Goal: Task Accomplishment & Management: Manage account settings

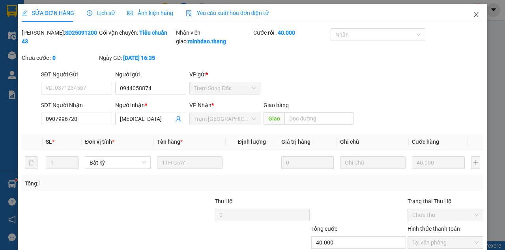
click at [473, 17] on icon "close" at bounding box center [476, 14] width 6 height 6
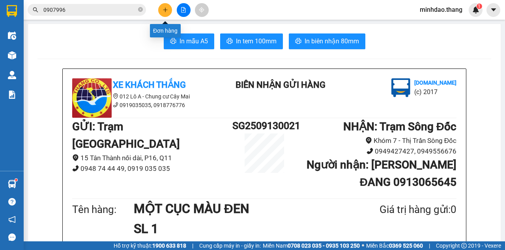
click at [163, 9] on icon "plus" at bounding box center [165, 9] width 4 height 0
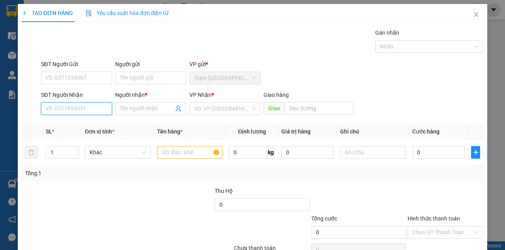
click at [83, 110] on input "SĐT Người Nhận" at bounding box center [76, 109] width 71 height 13
click at [56, 110] on input "SĐT Người Nhận" at bounding box center [76, 109] width 71 height 13
type input "0858729947"
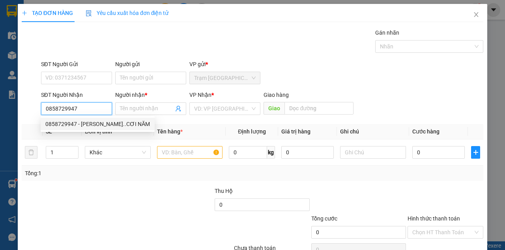
click at [95, 127] on div "0858729947 - [PERSON_NAME]..CƠI NĂM" at bounding box center [97, 124] width 105 height 9
type input "[PERSON_NAME]..CƠI NĂM"
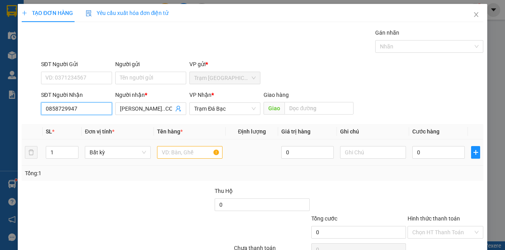
type input "0858729947"
click at [171, 156] on input "text" at bounding box center [190, 152] width 66 height 13
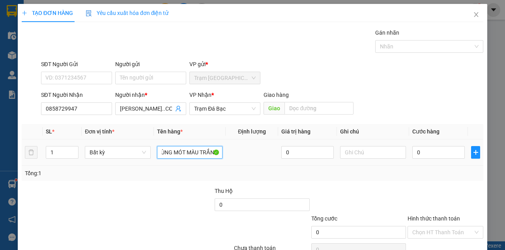
scroll to position [0, 24]
type input "MỘT THÙNG MÓT MÀU TRẮNG"
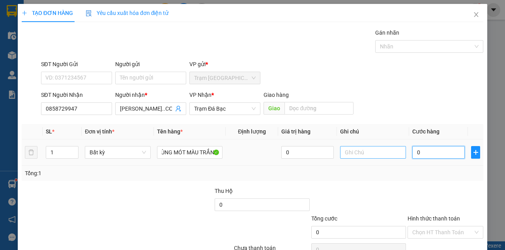
scroll to position [0, 0]
drag, startPoint x: 410, startPoint y: 148, endPoint x: 401, endPoint y: 146, distance: 9.6
click at [412, 148] on input "0" at bounding box center [438, 152] width 52 height 13
type input "5"
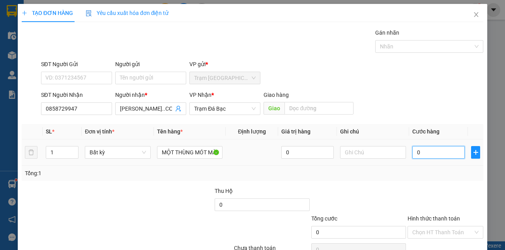
type input "5"
type input "50"
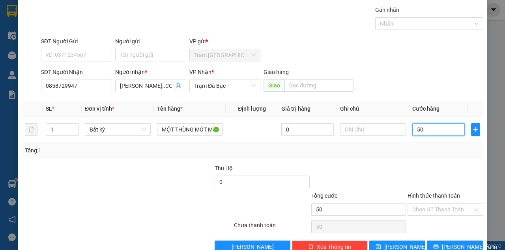
scroll to position [40, 0]
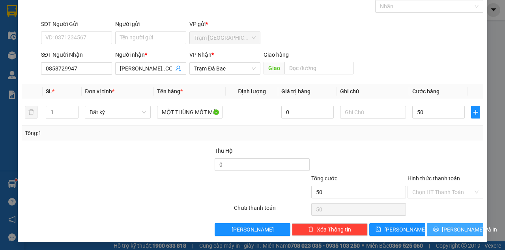
type input "50.000"
click at [444, 230] on button "[PERSON_NAME] và In" at bounding box center [455, 230] width 56 height 13
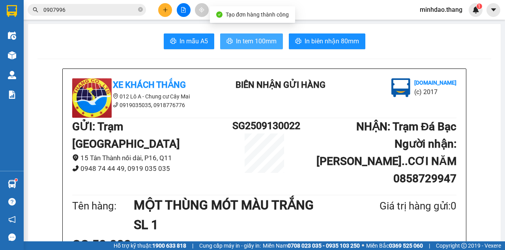
click at [250, 41] on span "In tem 100mm" at bounding box center [256, 41] width 41 height 10
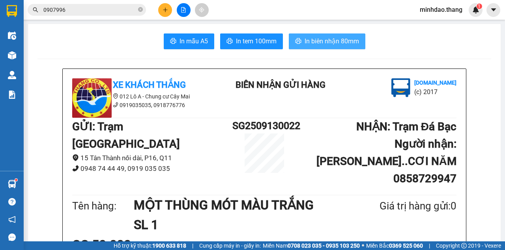
click at [340, 41] on span "In biên nhận 80mm" at bounding box center [332, 41] width 54 height 10
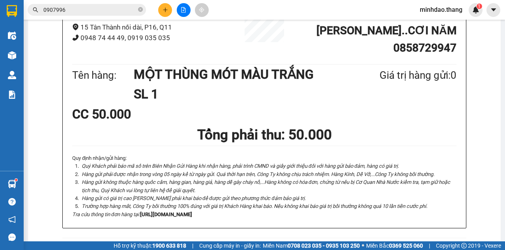
scroll to position [79, 0]
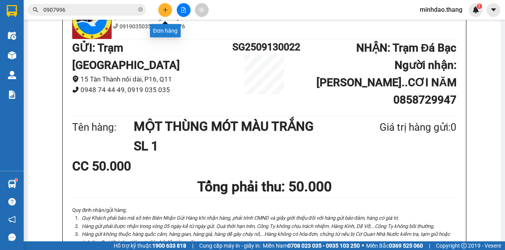
click at [166, 9] on icon "plus" at bounding box center [165, 9] width 4 height 0
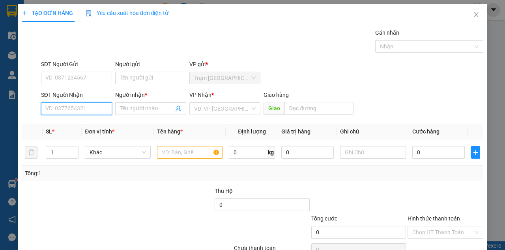
drag, startPoint x: 89, startPoint y: 105, endPoint x: 92, endPoint y: 99, distance: 6.6
click at [89, 105] on input "SĐT Người Nhận" at bounding box center [76, 109] width 71 height 13
type input "0917962190"
click at [80, 123] on div "0917962190 - [PERSON_NAME]" at bounding box center [84, 124] width 78 height 9
type input "HUYỀN"
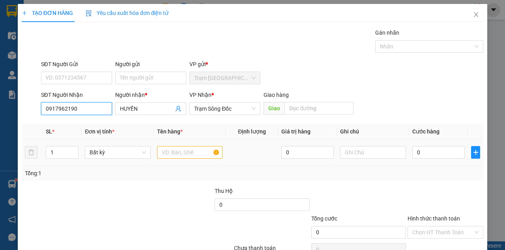
type input "0917962190"
click at [177, 155] on input "text" at bounding box center [190, 152] width 66 height 13
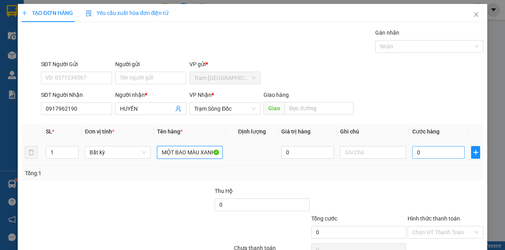
type input "MỘT BAO MÀU XANH"
click at [433, 151] on input "0" at bounding box center [438, 152] width 52 height 13
drag, startPoint x: 433, startPoint y: 151, endPoint x: 419, endPoint y: 144, distance: 16.2
click at [431, 150] on input "0" at bounding box center [438, 152] width 52 height 13
type input "7"
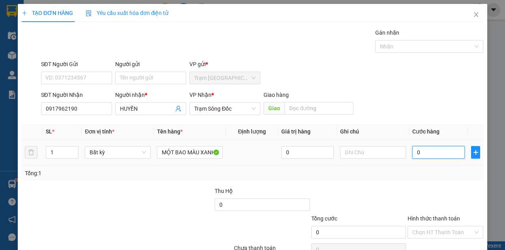
type input "7"
type input "70"
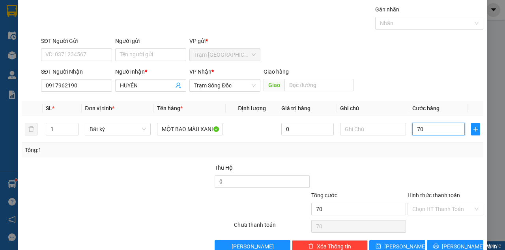
scroll to position [40, 0]
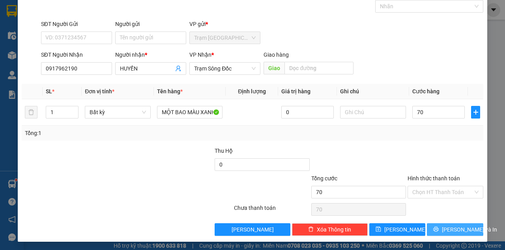
type input "70.000"
click at [439, 224] on button "[PERSON_NAME] và In" at bounding box center [455, 230] width 56 height 13
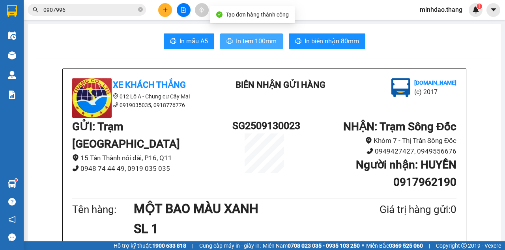
click at [256, 35] on button "In tem 100mm" at bounding box center [251, 42] width 63 height 16
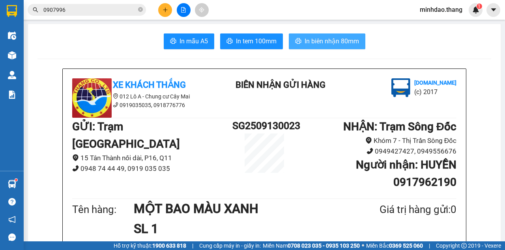
click at [320, 43] on span "In biên nhận 80mm" at bounding box center [332, 41] width 54 height 10
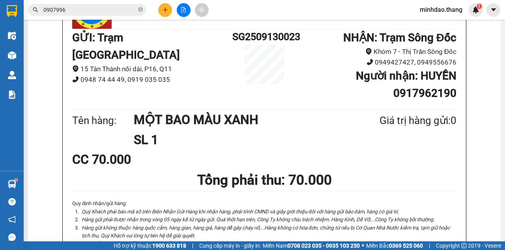
scroll to position [79, 0]
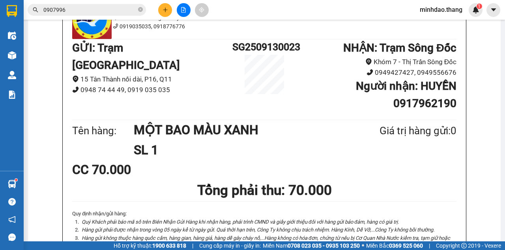
click at [165, 7] on icon "plus" at bounding box center [166, 10] width 6 height 6
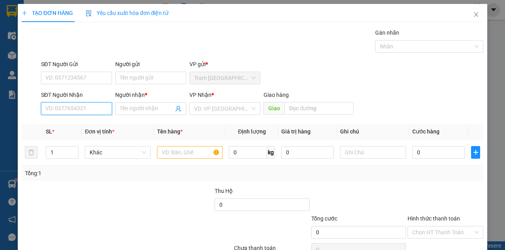
click at [68, 107] on input "SĐT Người Nhận" at bounding box center [76, 109] width 71 height 13
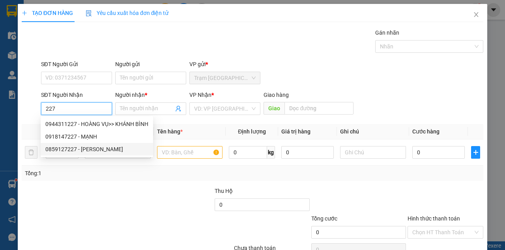
click at [81, 150] on div "0859127227 - [PERSON_NAME]" at bounding box center [96, 149] width 103 height 9
type input "0859127227"
type input "[PERSON_NAME]"
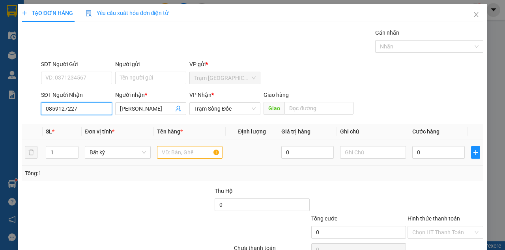
type input "0859127227"
click at [177, 157] on input "text" at bounding box center [190, 152] width 66 height 13
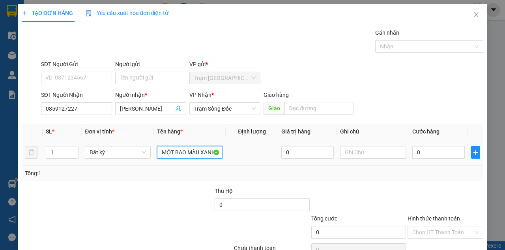
type input "MỘT BAO MÀU XANH"
click at [432, 145] on div "0" at bounding box center [438, 153] width 52 height 16
click at [431, 151] on input "0" at bounding box center [438, 152] width 52 height 13
type input "5"
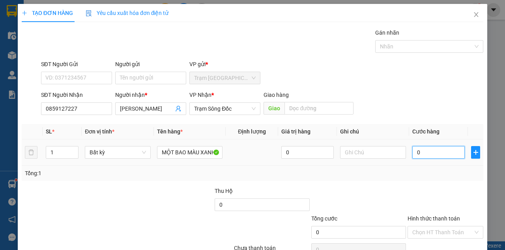
type input "5"
type input "50"
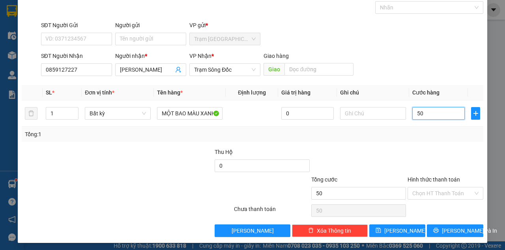
scroll to position [40, 0]
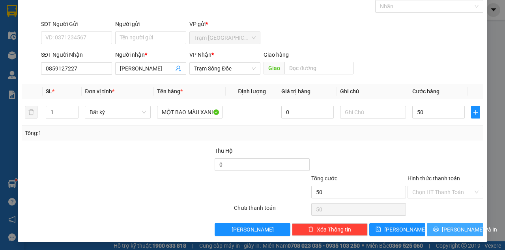
type input "50.000"
click at [445, 226] on span "[PERSON_NAME] và In" at bounding box center [469, 230] width 55 height 9
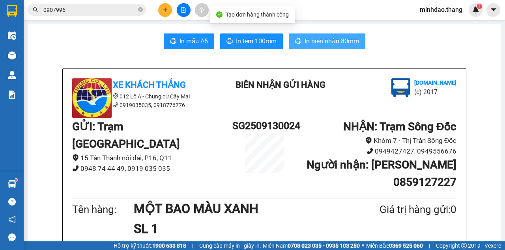
drag, startPoint x: 307, startPoint y: 47, endPoint x: 313, endPoint y: 36, distance: 11.8
click at [307, 47] on button "In biên nhận 80mm" at bounding box center [327, 42] width 77 height 16
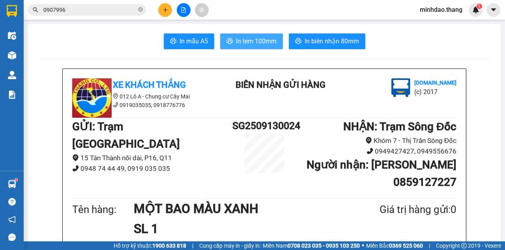
click at [254, 45] on span "In tem 100mm" at bounding box center [256, 41] width 41 height 10
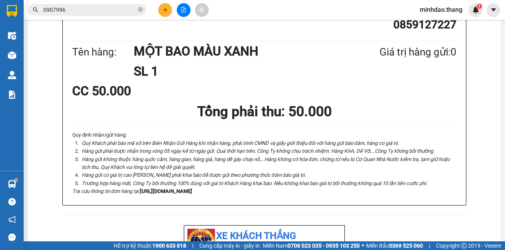
scroll to position [289, 0]
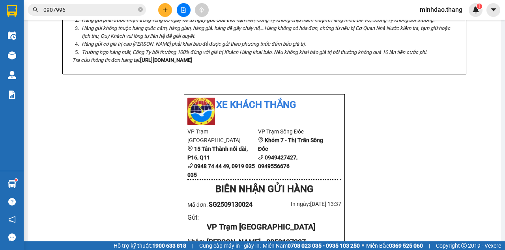
click at [389, 215] on div "Xe Khách THẮNG 012 Lô A - Chung cư Cây Mai 0919035035, 0918776776 BIÊN NHẬN GỬI…" at bounding box center [264, 238] width 454 height 917
click at [390, 215] on div "Xe Khách THẮNG 012 Lô A - Chung cư Cây Mai 0919035035, 0918776776 BIÊN NHẬN GỬI…" at bounding box center [264, 238] width 454 height 917
click at [162, 13] on button at bounding box center [165, 10] width 14 height 14
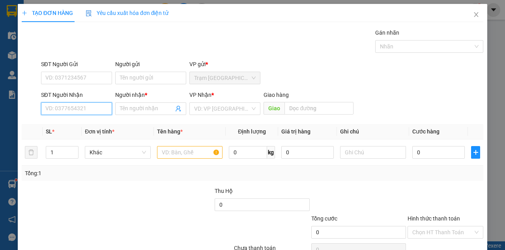
click at [73, 105] on input "SĐT Người Nhận" at bounding box center [76, 109] width 71 height 13
click at [73, 104] on input "SĐT Người Nhận" at bounding box center [76, 109] width 71 height 13
type input "0767181890"
click at [87, 123] on div "0767181890 - ANH MƯỜI" at bounding box center [77, 124] width 64 height 9
type input "ANH MƯỜI"
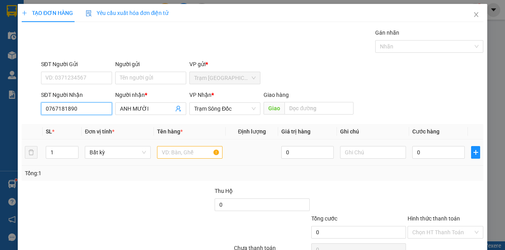
type input "0767181890"
click at [169, 157] on input "text" at bounding box center [190, 152] width 66 height 13
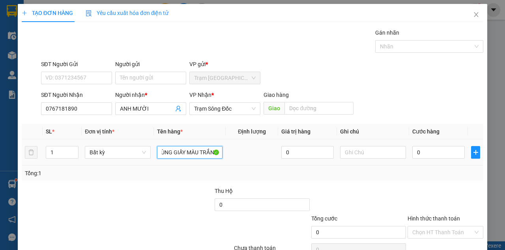
scroll to position [0, 24]
type input "MỘT THÙNG GIẤY MÀU TRẮNG"
click at [431, 150] on input "0" at bounding box center [438, 152] width 52 height 13
drag, startPoint x: 431, startPoint y: 150, endPoint x: 423, endPoint y: 153, distance: 8.5
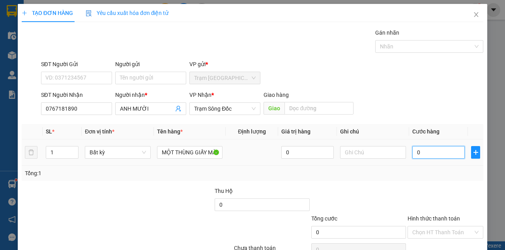
click at [428, 151] on input "0" at bounding box center [438, 152] width 52 height 13
type input "3"
type input "30"
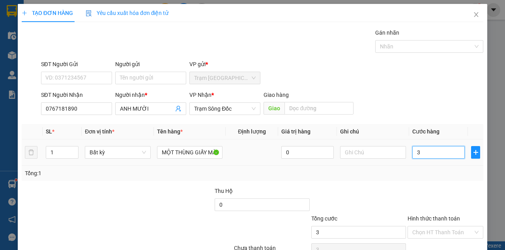
type input "30"
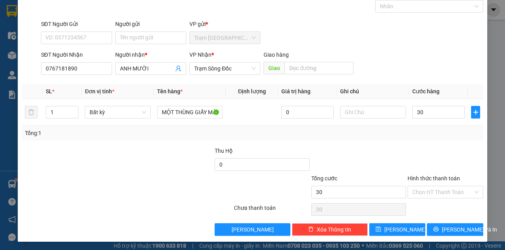
type input "30.000"
drag, startPoint x: 446, startPoint y: 216, endPoint x: 446, endPoint y: 222, distance: 6.7
click at [446, 217] on div "Chọn HT Thanh Toán" at bounding box center [445, 210] width 77 height 16
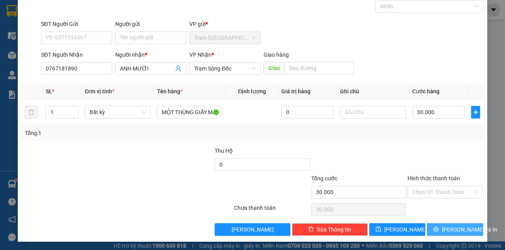
click at [446, 224] on button "[PERSON_NAME] và In" at bounding box center [455, 230] width 56 height 13
click at [446, 226] on span "[PERSON_NAME] và In" at bounding box center [469, 230] width 55 height 9
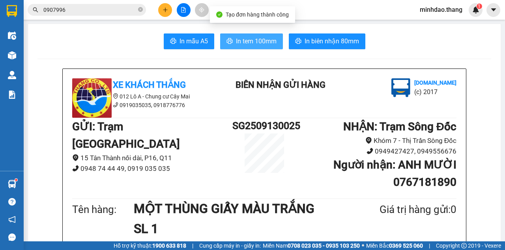
click at [258, 45] on span "In tem 100mm" at bounding box center [256, 41] width 41 height 10
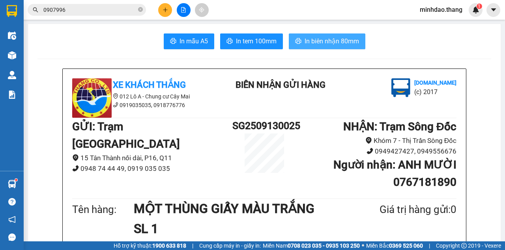
click at [323, 42] on span "In biên nhận 80mm" at bounding box center [332, 41] width 54 height 10
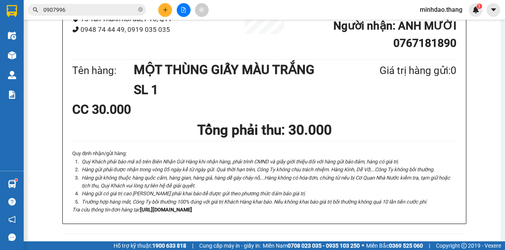
scroll to position [158, 0]
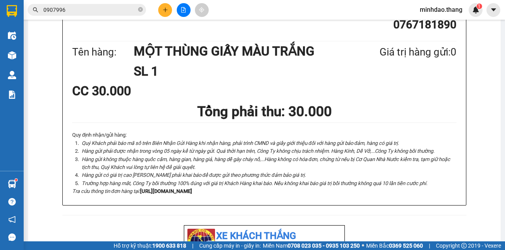
click at [159, 13] on div at bounding box center [183, 10] width 59 height 14
click at [166, 13] on button at bounding box center [165, 10] width 14 height 14
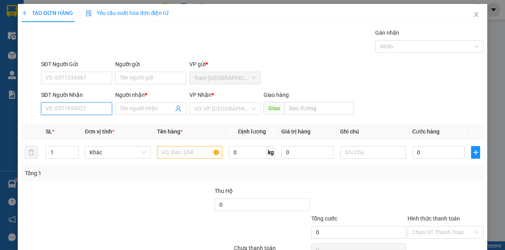
click at [77, 110] on input "SĐT Người Nhận" at bounding box center [76, 109] width 71 height 13
click at [76, 108] on input "SĐT Người Nhận" at bounding box center [76, 109] width 71 height 13
click at [85, 112] on input "SĐT Người Nhận" at bounding box center [76, 109] width 71 height 13
click at [85, 111] on input "SĐT Người Nhận" at bounding box center [76, 109] width 71 height 13
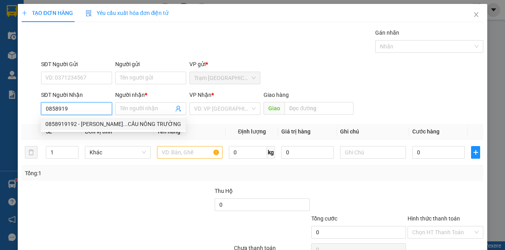
click at [100, 122] on div "0858919192 - [PERSON_NAME]...CẦU NÔNG TRƯỜNG" at bounding box center [113, 124] width 136 height 9
type input "0858919192"
type input "[PERSON_NAME]...CẦU NÔNG TRƯỜNG"
type input "CẦU NÔNG TRƯỜNG"
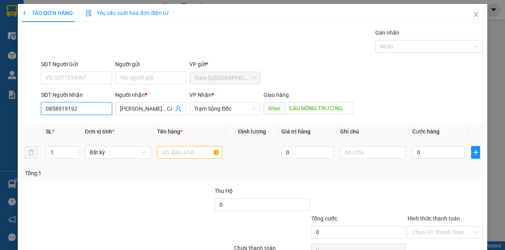
type input "0858919192"
click at [172, 151] on input "text" at bounding box center [190, 152] width 66 height 13
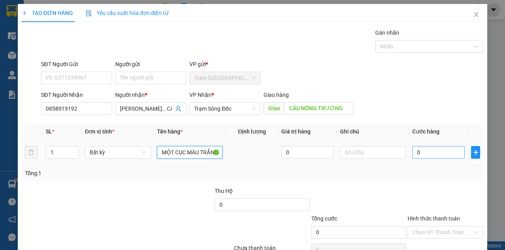
type input "MỘT CỤC MÀU TRẮNG"
click at [425, 150] on input "0" at bounding box center [438, 152] width 52 height 13
type input "4"
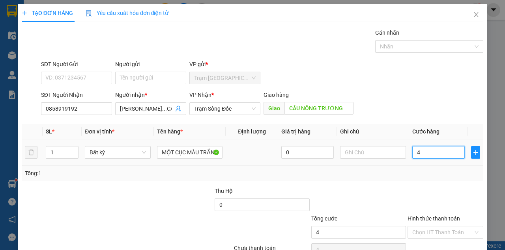
type input "40"
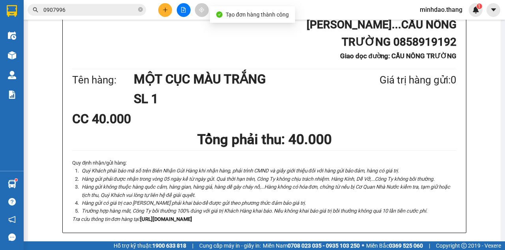
click at [166, 12] on icon "plus" at bounding box center [166, 10] width 6 height 6
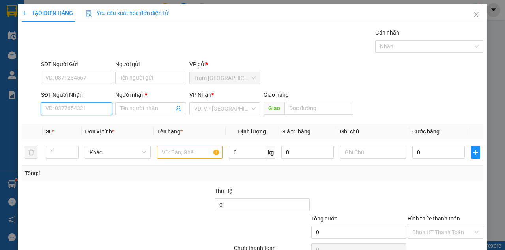
click at [68, 108] on input "SĐT Người Nhận" at bounding box center [76, 109] width 71 height 13
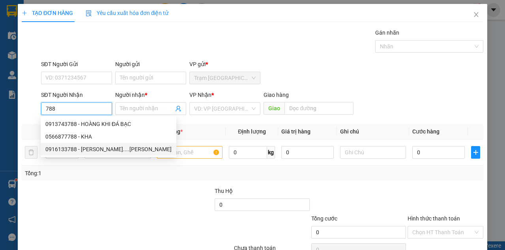
drag, startPoint x: 82, startPoint y: 136, endPoint x: 84, endPoint y: 144, distance: 8.0
click at [84, 144] on div "0913743788 - HOÀNG KHI ĐÁ BẠC 0566877788 - KHA 0916133788 - [PERSON_NAME]....[P…" at bounding box center [109, 137] width 136 height 38
click at [84, 146] on div "0916133788 - [PERSON_NAME]....[PERSON_NAME]" at bounding box center [108, 149] width 126 height 9
type input "0916133788"
type input "[PERSON_NAME]....[PERSON_NAME]"
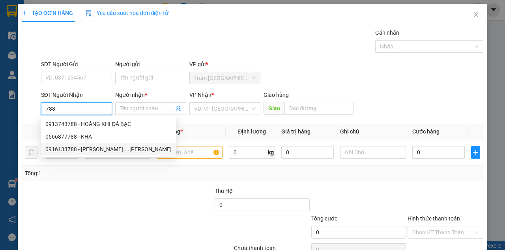
type input "[PERSON_NAME]"
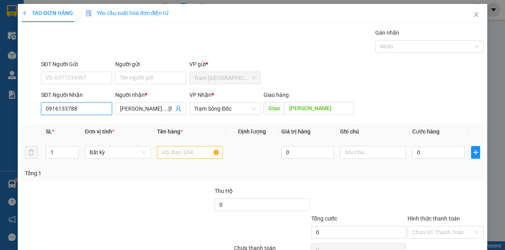
type input "0916133788"
click at [200, 150] on input "text" at bounding box center [190, 152] width 66 height 13
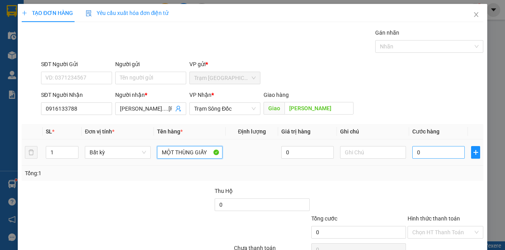
type input "MỘT THÙNG GIẤY"
click at [431, 156] on input "0" at bounding box center [438, 152] width 52 height 13
type input "4"
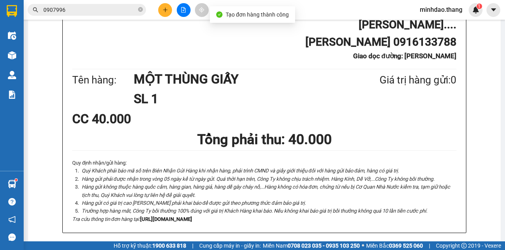
click at [165, 13] on button at bounding box center [165, 10] width 14 height 14
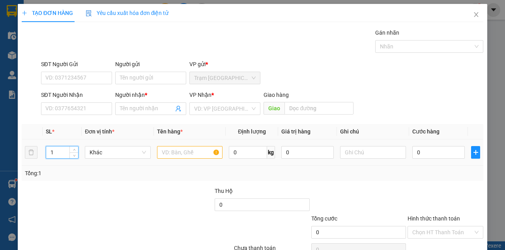
click at [56, 150] on input "1" at bounding box center [62, 153] width 32 height 12
type input "2"
click at [191, 151] on input "text" at bounding box center [190, 152] width 66 height 13
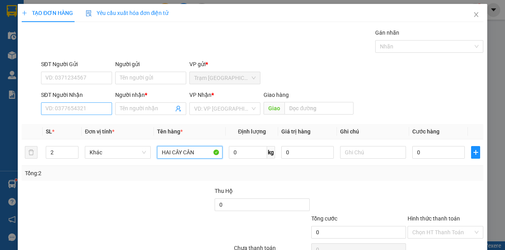
type input "HAI CÂY CÂN"
click at [85, 106] on input "SĐT Người Nhận" at bounding box center [76, 109] width 71 height 13
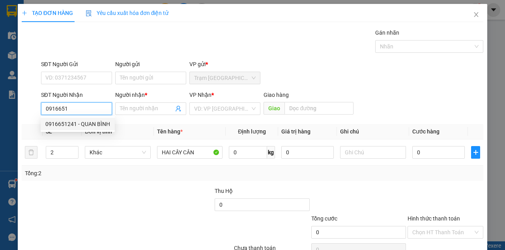
click at [84, 127] on div "0916651241 - QUAN BÌNH" at bounding box center [77, 124] width 65 height 9
type input "0916651241"
type input "QUAN BÌNH"
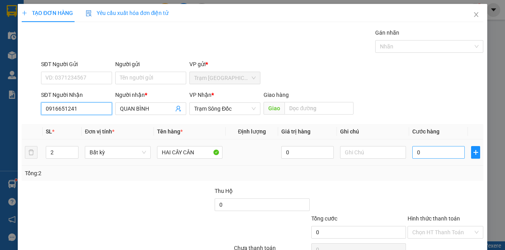
type input "0916651241"
click at [416, 157] on input "0" at bounding box center [438, 152] width 52 height 13
type input "2"
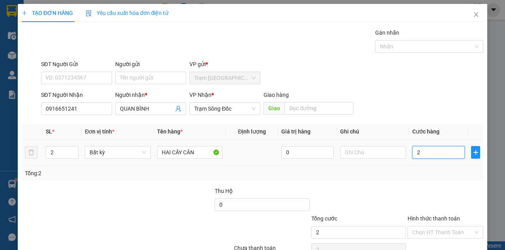
type input "20"
type input "200"
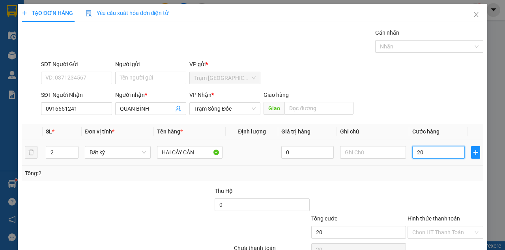
type input "200"
type input "2.000"
type input "20.000"
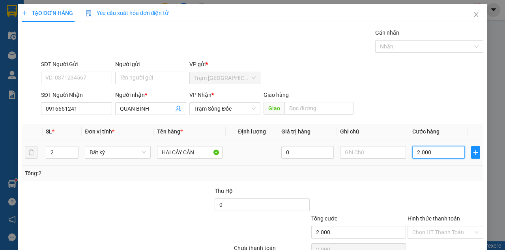
type input "20.000"
type input "200.000"
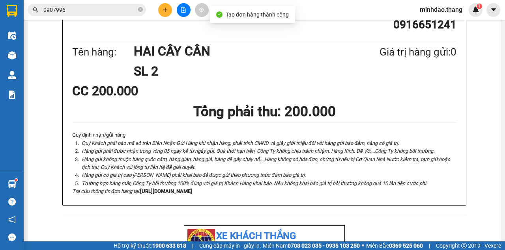
click at [160, 11] on button at bounding box center [165, 10] width 14 height 14
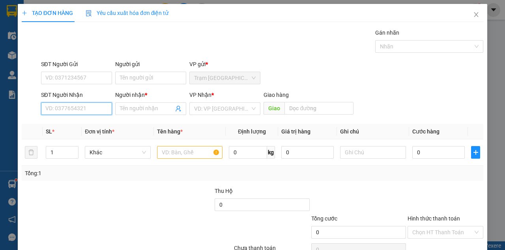
click at [82, 112] on input "SĐT Người Nhận" at bounding box center [76, 109] width 71 height 13
click at [81, 111] on input "SĐT Người Nhận" at bounding box center [76, 109] width 71 height 13
type input "0942648621"
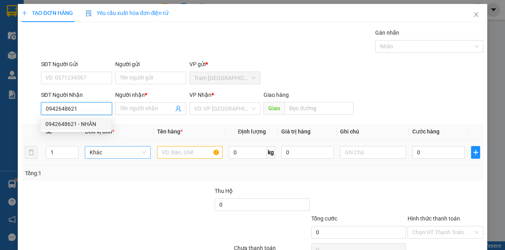
drag, startPoint x: 90, startPoint y: 128, endPoint x: 133, endPoint y: 151, distance: 48.2
click at [90, 129] on div "0942648621 - NHÂN" at bounding box center [76, 124] width 71 height 13
type input "NHÂN"
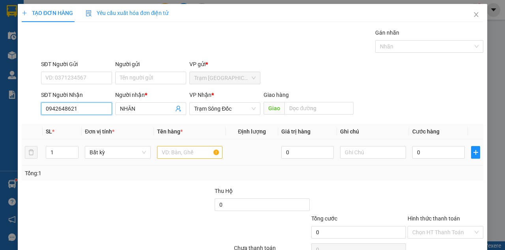
type input "0942648621"
click at [176, 150] on input "text" at bounding box center [190, 152] width 66 height 13
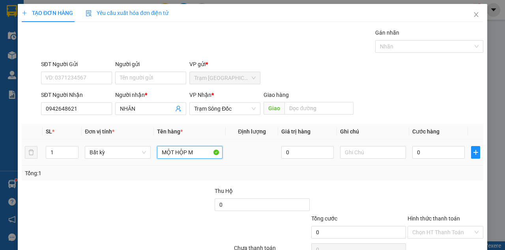
type input "MỘT HỘP MA"
click at [429, 146] on input "0" at bounding box center [438, 152] width 52 height 13
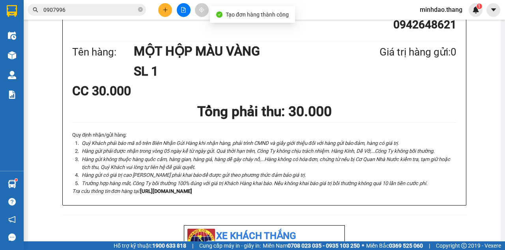
click at [140, 11] on icon "close-circle" at bounding box center [140, 9] width 5 height 5
click at [129, 12] on input "text" at bounding box center [89, 10] width 93 height 9
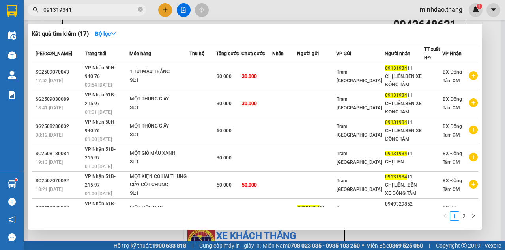
type input "0913193411"
click at [140, 11] on icon "close-circle" at bounding box center [140, 9] width 5 height 5
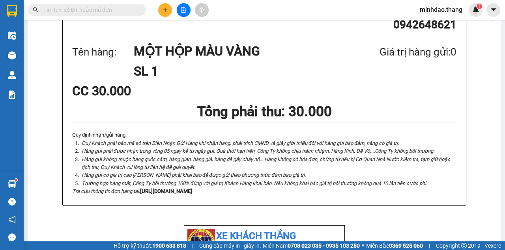
drag, startPoint x: 116, startPoint y: 9, endPoint x: 112, endPoint y: 6, distance: 4.8
click at [116, 9] on input "text" at bounding box center [89, 10] width 93 height 9
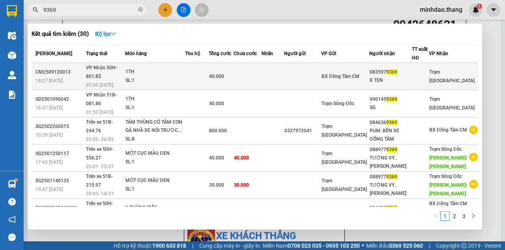
type input "9369"
click at [234, 75] on div "40.000" at bounding box center [221, 76] width 24 height 9
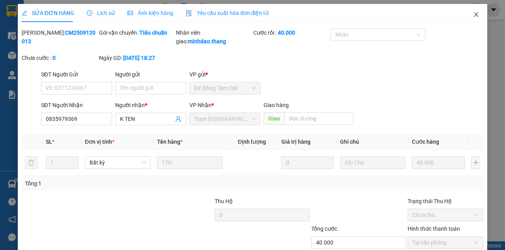
click at [473, 15] on icon "close" at bounding box center [476, 14] width 6 height 6
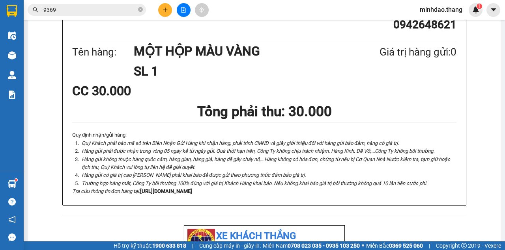
click at [167, 9] on icon "plus" at bounding box center [166, 10] width 6 height 6
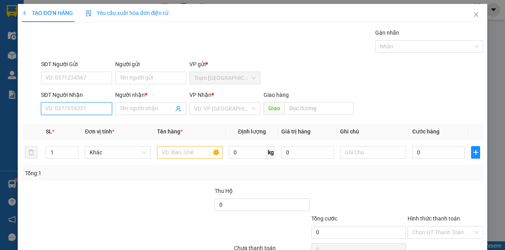
click at [88, 104] on input "SĐT Người Nhận" at bounding box center [76, 109] width 71 height 13
click at [88, 106] on input "SĐT Người Nhận" at bounding box center [76, 109] width 71 height 13
click at [87, 106] on input "SĐT Người Nhận" at bounding box center [76, 109] width 71 height 13
type input "0825952735"
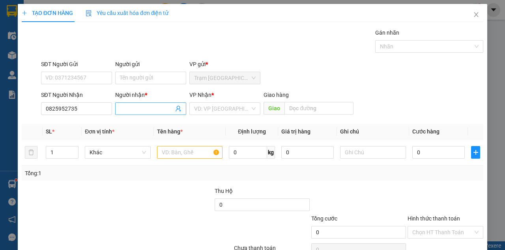
click at [140, 111] on span at bounding box center [150, 109] width 71 height 13
click at [141, 110] on input "Người nhận *" at bounding box center [147, 109] width 54 height 9
type input "TRỌNG...KNH HỘI"
click at [221, 109] on input "search" at bounding box center [222, 109] width 56 height 12
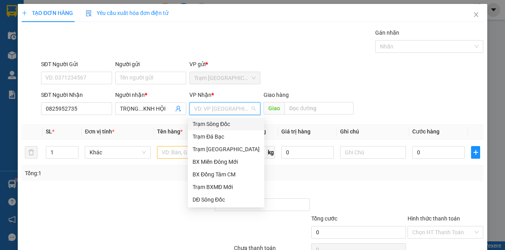
click at [225, 125] on div "Trạm Sông Đốc" at bounding box center [225, 124] width 67 height 9
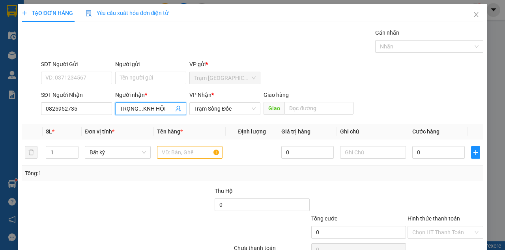
drag, startPoint x: 140, startPoint y: 108, endPoint x: 205, endPoint y: 116, distance: 65.9
click at [189, 113] on div "SĐT Người Nhận 0825952735 Người nhận * TRỌNG...KNH HỘI TRỌNG...KNH HỘI VP Nhận …" at bounding box center [261, 105] width 445 height 28
click at [304, 114] on div "Giao hàng Giao" at bounding box center [308, 105] width 90 height 28
click at [306, 110] on input "text" at bounding box center [318, 108] width 69 height 13
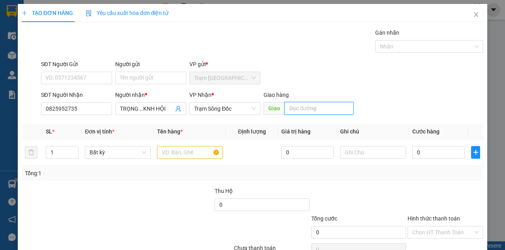
paste input ".KNH HỘI"
type input ".KNH HỘI"
click at [196, 153] on input "text" at bounding box center [190, 152] width 66 height 13
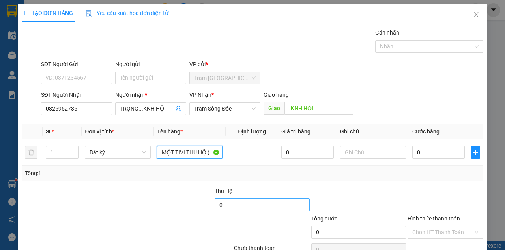
type input "MỘT TIVI THU HỘ ("
click at [237, 203] on input "0" at bounding box center [262, 205] width 95 height 13
drag, startPoint x: 180, startPoint y: 208, endPoint x: 166, endPoint y: 203, distance: 15.0
click at [162, 207] on div "Thu Hộ 3.700.000" at bounding box center [252, 201] width 463 height 28
type input "3.700.000"
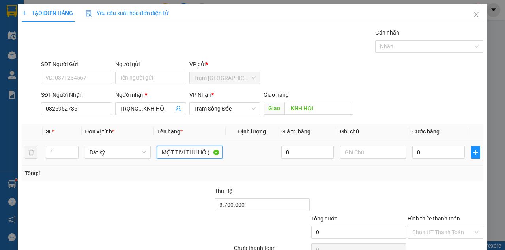
click at [211, 151] on input "MỘT TIVI THU HỘ (" at bounding box center [190, 152] width 66 height 13
paste input "3.700.000"
type input "MỘT TIVI THU HỘ (3.700.000)"
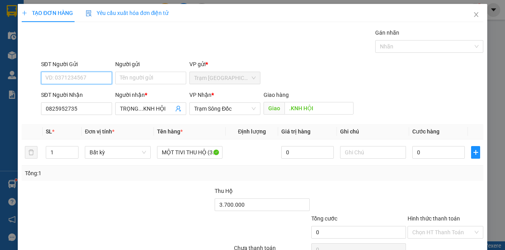
click at [84, 74] on input "SĐT Người Gửi" at bounding box center [76, 78] width 71 height 13
type input "0948241908"
click at [89, 95] on div "0948241908 - HƯƠNG" at bounding box center [75, 93] width 61 height 9
type input "HƯƠNG"
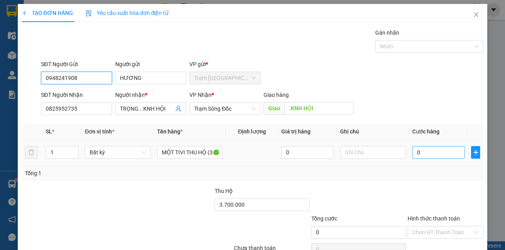
type input "0948241908"
click at [421, 154] on input "0" at bounding box center [438, 152] width 52 height 13
type input "1"
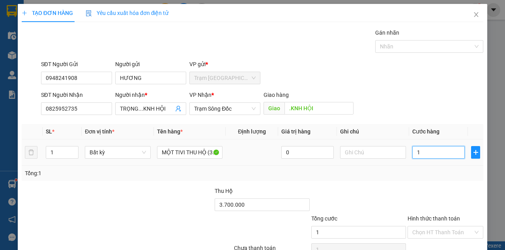
type input "10"
type input "100"
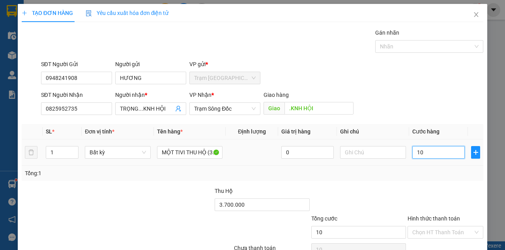
type input "100"
type input "1.000"
type input "10.000"
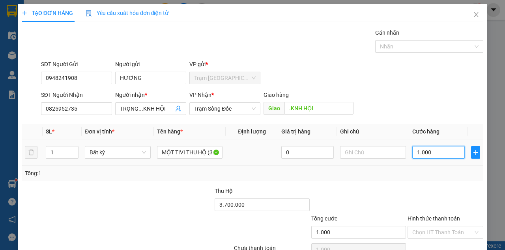
type input "10.000"
type input "100.000"
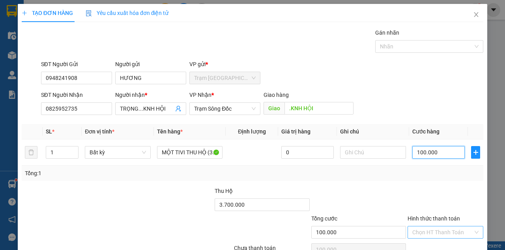
type input "100.000"
drag, startPoint x: 455, startPoint y: 196, endPoint x: 447, endPoint y: 208, distance: 14.7
click at [454, 227] on input "Hình thức thanh toán" at bounding box center [442, 233] width 61 height 12
drag, startPoint x: 444, startPoint y: 209, endPoint x: 443, endPoint y: 215, distance: 5.6
click at [444, 243] on div "Tại văn phòng" at bounding box center [441, 247] width 65 height 9
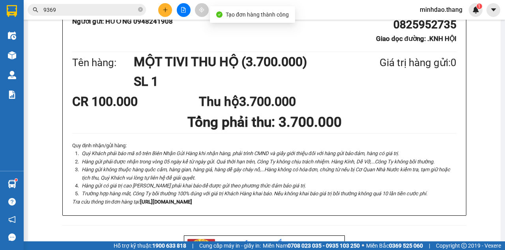
click at [164, 14] on button at bounding box center [165, 10] width 14 height 14
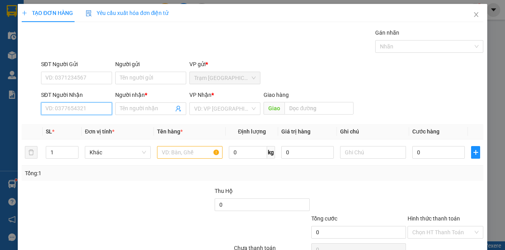
click at [70, 109] on input "SĐT Người Nhận" at bounding box center [76, 109] width 71 height 13
type input "0917923121"
drag, startPoint x: 71, startPoint y: 127, endPoint x: 99, endPoint y: 138, distance: 30.3
click at [71, 127] on div "0917923121 - TÂN" at bounding box center [75, 124] width 61 height 9
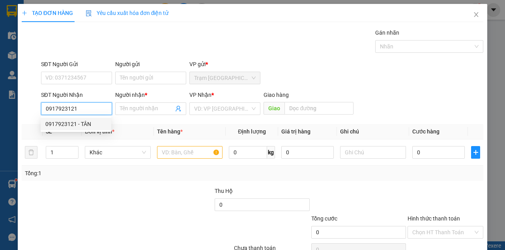
type input "TÂN"
type input "0917923121"
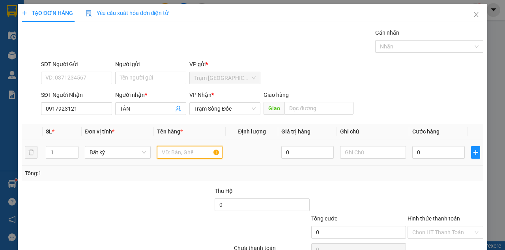
click at [167, 149] on input "text" at bounding box center [190, 152] width 66 height 13
type input "MỘT THÙNG MÀU ĐEN"
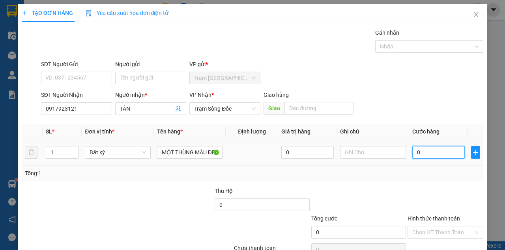
click at [426, 157] on input "0" at bounding box center [438, 152] width 52 height 13
click at [425, 156] on input "0" at bounding box center [438, 152] width 52 height 13
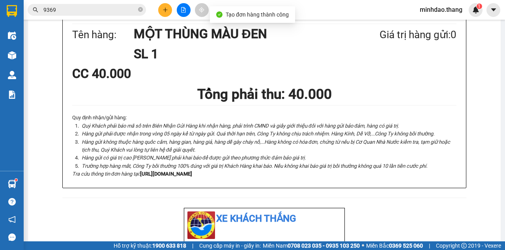
click at [142, 8] on icon "close-circle" at bounding box center [140, 9] width 5 height 5
click at [129, 8] on input "text" at bounding box center [89, 10] width 93 height 9
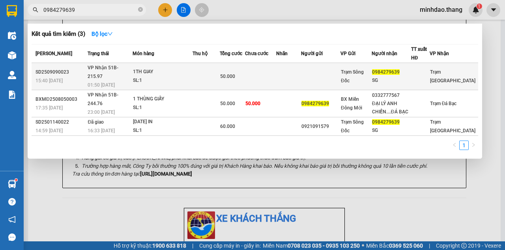
type input "0984279639"
click at [235, 75] on span "50.000" at bounding box center [227, 77] width 15 height 6
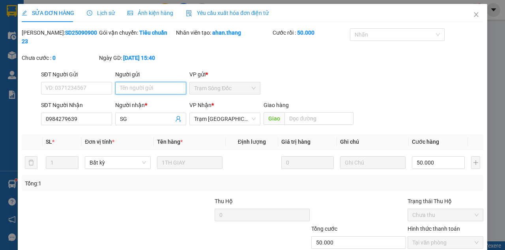
click at [125, 90] on input "Người gửi" at bounding box center [150, 88] width 71 height 13
click at [145, 86] on input "Người gửi" at bounding box center [150, 88] width 71 height 13
type input "092109"
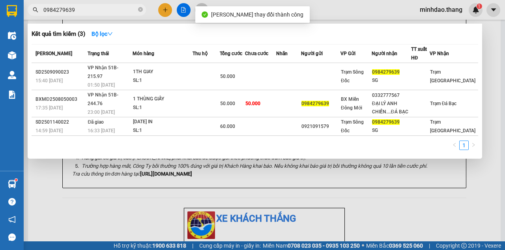
click at [101, 5] on span "0984279639" at bounding box center [87, 10] width 118 height 12
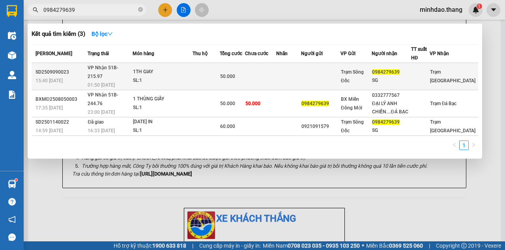
click at [192, 69] on div "1TH GIAY" at bounding box center [162, 72] width 59 height 9
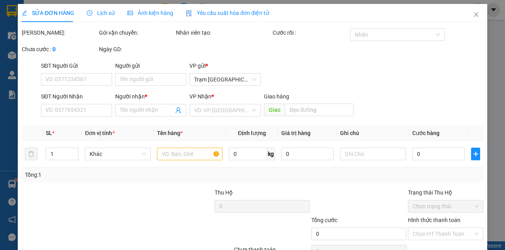
type input "0921091579"
type input "0984279639"
type input "SG"
type input "50.000"
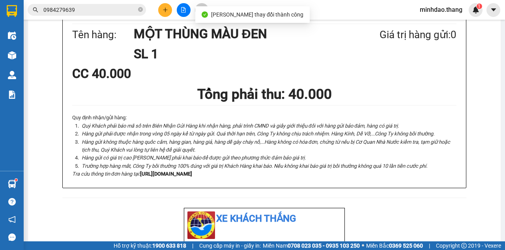
click at [107, 9] on input "0984279639" at bounding box center [89, 10] width 93 height 9
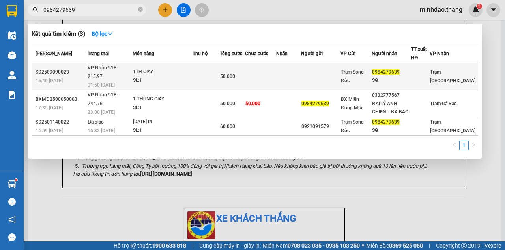
click at [242, 72] on div "50.000" at bounding box center [232, 76] width 24 height 9
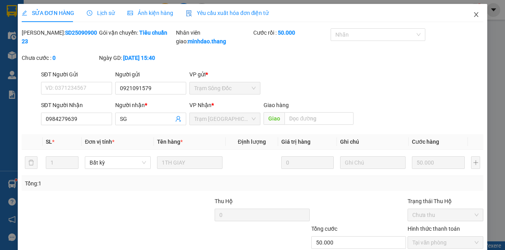
drag, startPoint x: 468, startPoint y: 19, endPoint x: 460, endPoint y: 22, distance: 8.8
click at [468, 18] on span "Close" at bounding box center [476, 15] width 22 height 22
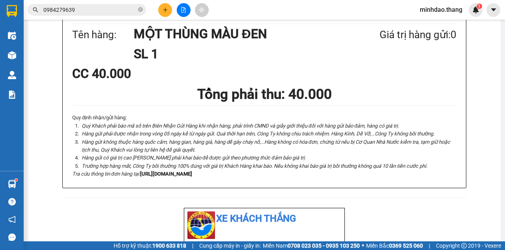
click at [178, 7] on button at bounding box center [184, 10] width 14 height 14
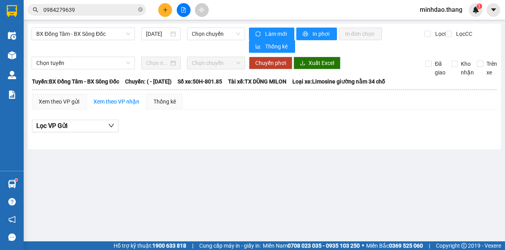
click at [165, 11] on icon "plus" at bounding box center [165, 9] width 0 height 4
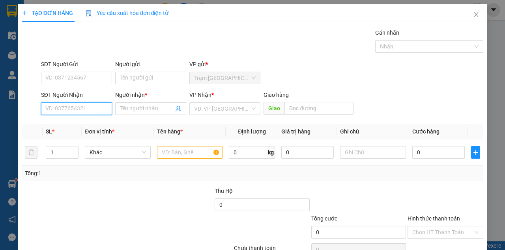
click at [90, 107] on input "SĐT Người Nhận" at bounding box center [76, 109] width 71 height 13
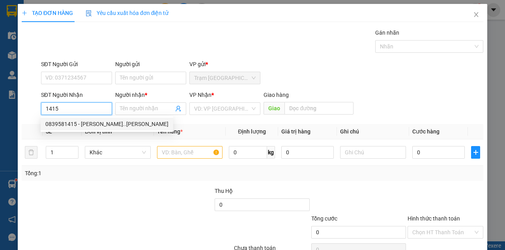
click at [83, 120] on div "0839581415 - [PERSON_NAME]..[PERSON_NAME]" at bounding box center [106, 124] width 123 height 9
type input "0839581415"
type input "HOÀNG ĐA..[PERSON_NAME]"
type input "[PERSON_NAME]"
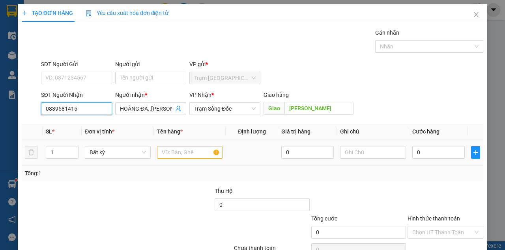
type input "0839581415"
click at [186, 149] on input "text" at bounding box center [190, 152] width 66 height 13
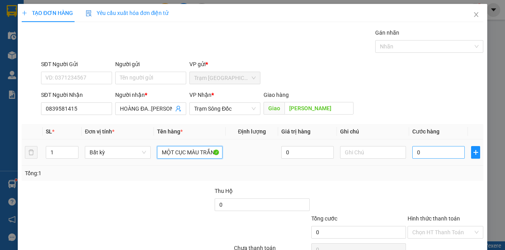
type input "MỘT CỤC MÀU TRẮNG"
click at [412, 155] on input "0" at bounding box center [438, 152] width 52 height 13
type input "3"
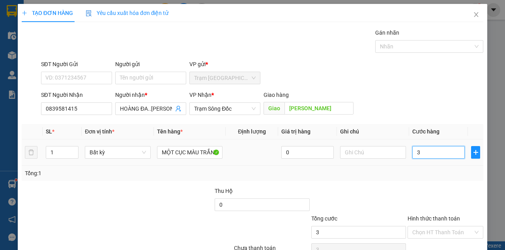
type input "30"
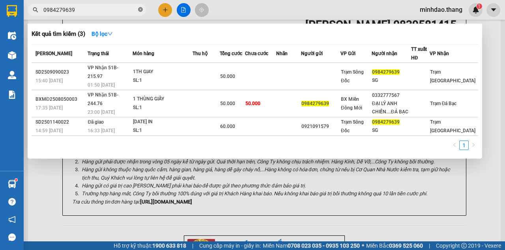
drag, startPoint x: 140, startPoint y: 9, endPoint x: 129, endPoint y: 9, distance: 11.8
click at [140, 9] on icon "close-circle" at bounding box center [140, 9] width 5 height 5
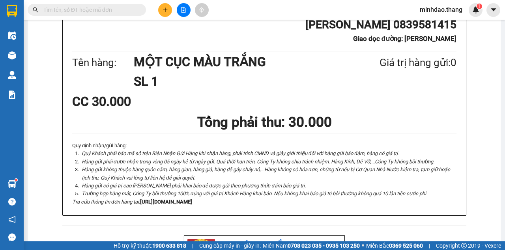
click at [125, 9] on input "text" at bounding box center [89, 10] width 93 height 9
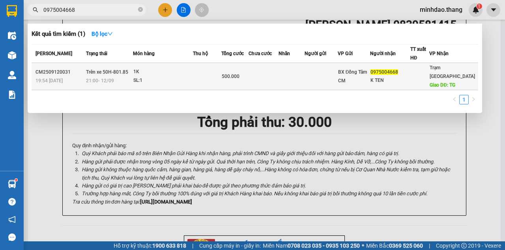
type input "0975004668"
click at [184, 80] on div "SL: 1" at bounding box center [162, 81] width 59 height 9
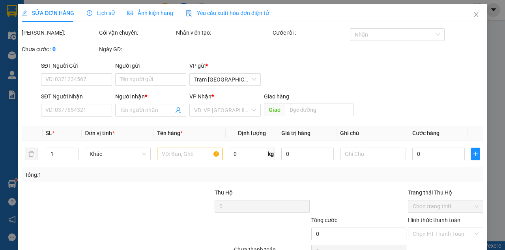
type input "0975004668"
type input "K TEN"
type input "TG"
type input "500.000"
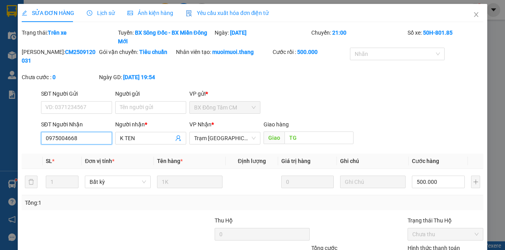
drag, startPoint x: 90, startPoint y: 138, endPoint x: 10, endPoint y: 119, distance: 82.2
click at [0, 121] on div "SỬA ĐƠN HÀNG Lịch sử Ảnh kiện hàng Yêu cầu xuất hóa đơn điện tử Total Paid Fee …" at bounding box center [252, 125] width 505 height 250
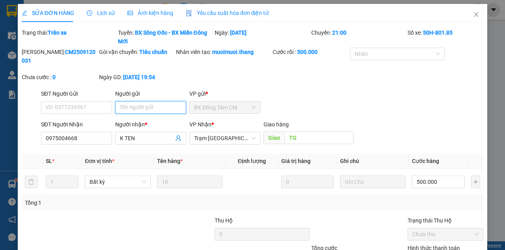
click at [151, 105] on input "Người gửi" at bounding box center [150, 107] width 71 height 13
paste input "0975004668"
type input "0975004668"
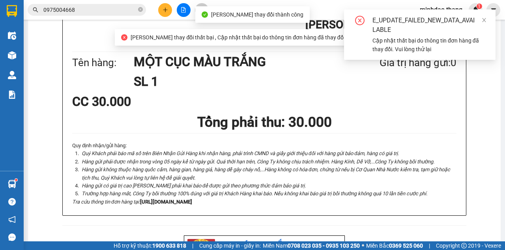
click at [115, 8] on input "0975004668" at bounding box center [89, 10] width 93 height 9
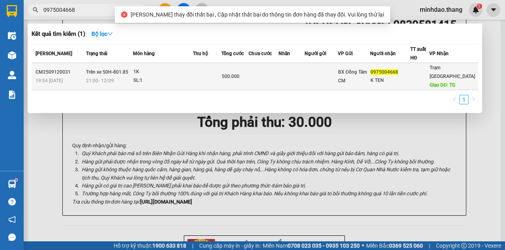
click at [230, 74] on span "500.000" at bounding box center [231, 77] width 18 height 6
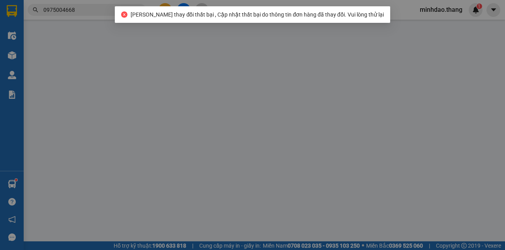
type input "0975004668"
type input "K TEN"
type input "TG"
type input "500.000"
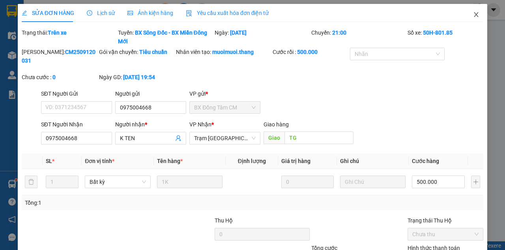
click at [473, 13] on icon "close" at bounding box center [476, 14] width 6 height 6
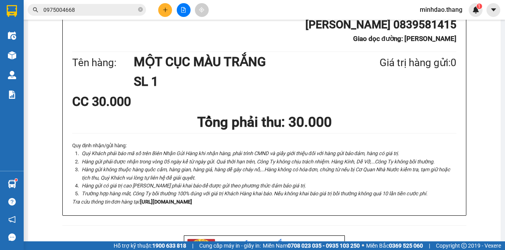
click at [117, 9] on input "0975004668" at bounding box center [89, 10] width 93 height 9
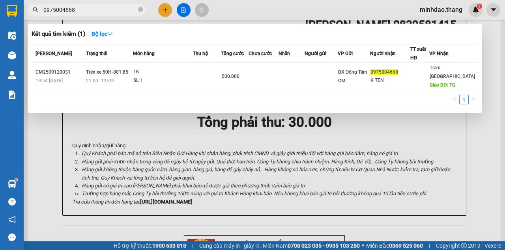
click at [255, 13] on div at bounding box center [252, 125] width 505 height 250
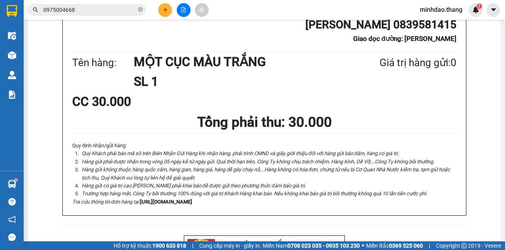
click at [141, 10] on icon "close-circle" at bounding box center [140, 9] width 5 height 5
click at [128, 10] on input "text" at bounding box center [89, 10] width 93 height 9
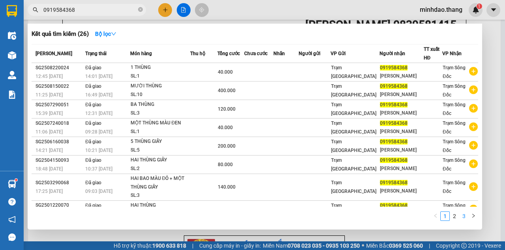
type input "0919584368"
click at [460, 219] on link "3" at bounding box center [464, 216] width 9 height 9
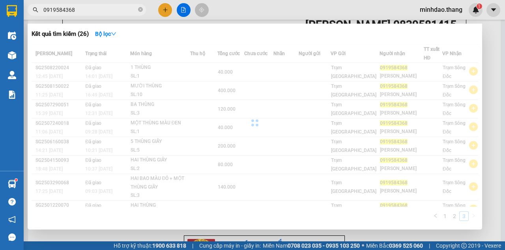
click at [0, 10] on div "Kết quả tìm kiếm ( 26 ) Bộ lọc Mã ĐH Trạng thái Món hàng Thu hộ Tổng cước Chưa …" at bounding box center [0, 10] width 0 height 0
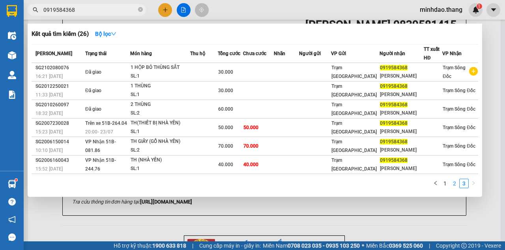
click at [454, 185] on link "2" at bounding box center [454, 183] width 9 height 9
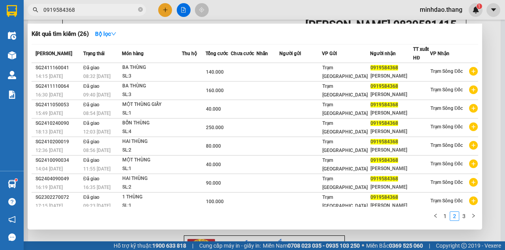
drag, startPoint x: 50, startPoint y: 6, endPoint x: 4, endPoint y: 4, distance: 46.2
click at [4, 4] on section "Kết quả tìm kiếm ( 26 ) Bộ lọc Mã ĐH Trạng thái Món hàng Thu hộ Tổng cước Chưa …" at bounding box center [252, 125] width 505 height 250
click at [163, 13] on div at bounding box center [252, 125] width 505 height 250
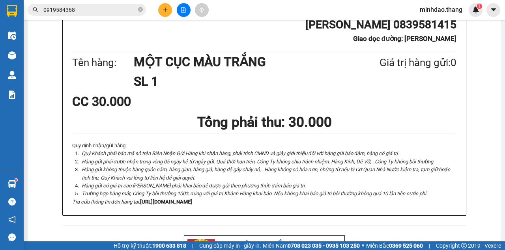
drag, startPoint x: 169, startPoint y: 4, endPoint x: 163, endPoint y: 29, distance: 25.9
click at [169, 6] on div at bounding box center [183, 10] width 59 height 14
click at [168, 10] on button at bounding box center [165, 10] width 14 height 14
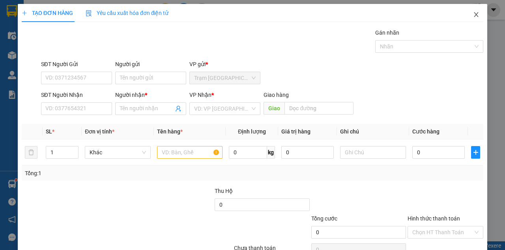
click at [473, 15] on icon "close" at bounding box center [476, 14] width 6 height 6
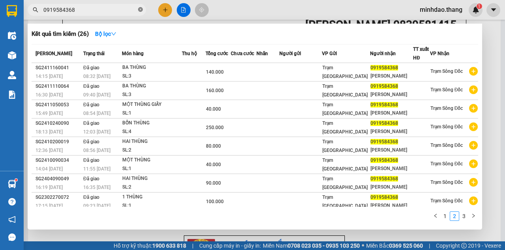
click at [142, 11] on icon "close-circle" at bounding box center [140, 9] width 5 height 5
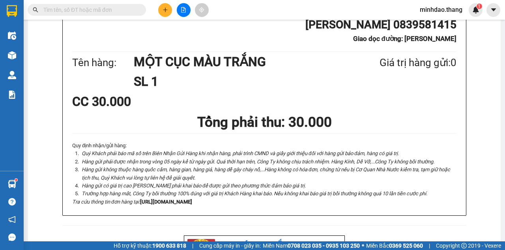
click at [118, 12] on input "text" at bounding box center [89, 10] width 93 height 9
click at [166, 11] on icon "plus" at bounding box center [166, 10] width 6 height 6
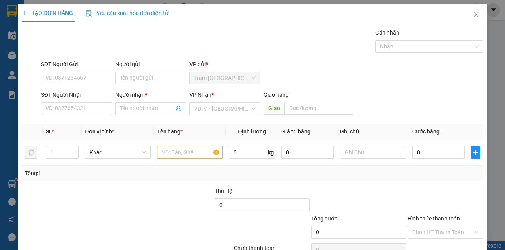
click at [99, 116] on div "SĐT Người Nhận VD: 0377654321" at bounding box center [76, 105] width 71 height 28
click at [97, 110] on input "SĐT Người Nhận" at bounding box center [76, 109] width 71 height 13
click at [73, 107] on input "SĐT Người Nhận" at bounding box center [76, 109] width 71 height 13
paste input "0919584368"
type input "0919584368"
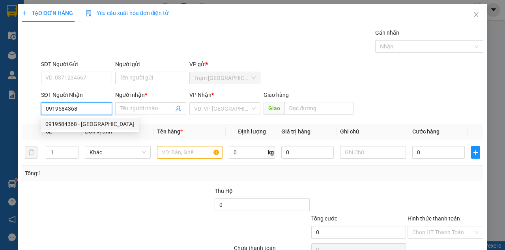
click at [72, 123] on div "0919584368 - [GEOGRAPHIC_DATA]" at bounding box center [89, 124] width 89 height 9
type input "[PERSON_NAME]"
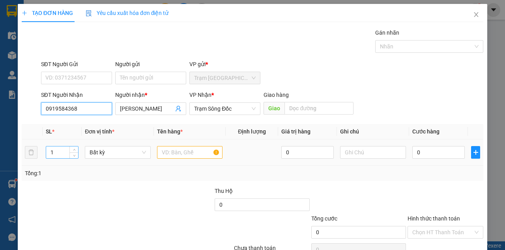
type input "0919584368"
click at [59, 157] on input "1" at bounding box center [62, 153] width 32 height 12
type input "5"
click at [187, 152] on input "text" at bounding box center [190, 152] width 66 height 13
click at [187, 154] on input "text" at bounding box center [190, 152] width 66 height 13
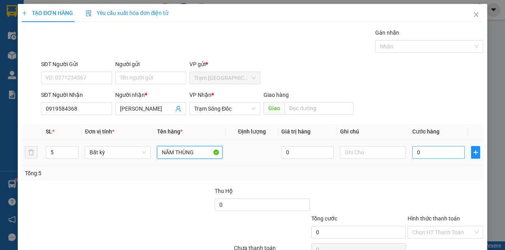
type input "NĂM THÙNG"
type input "2"
type input "20"
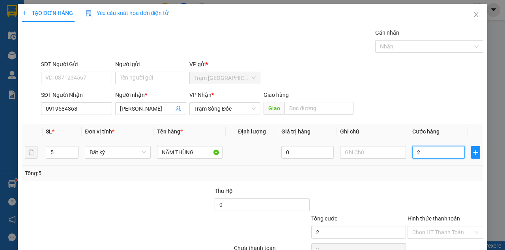
type input "20"
type input "200"
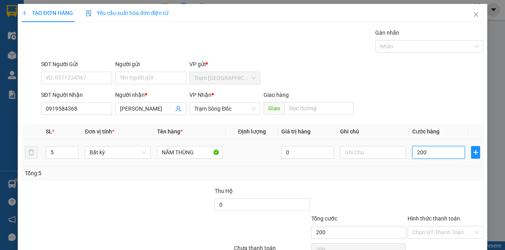
type input "2.000"
type input "20.000"
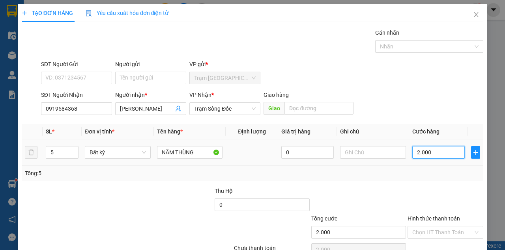
type input "20.000"
type input "200.000"
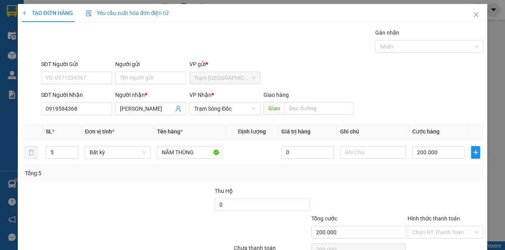
click at [409, 123] on div "Transit Pickup Surcharge Ids Transit Deliver Surcharge Ids Transit Deliver Surc…" at bounding box center [252, 152] width 461 height 248
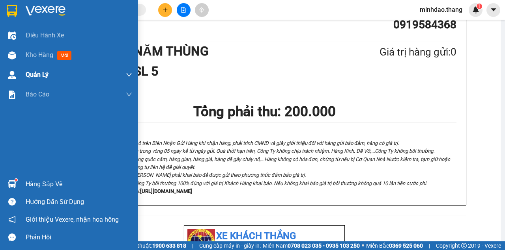
drag, startPoint x: 16, startPoint y: 52, endPoint x: 84, endPoint y: 81, distance: 74.7
click at [16, 52] on div at bounding box center [12, 56] width 14 height 14
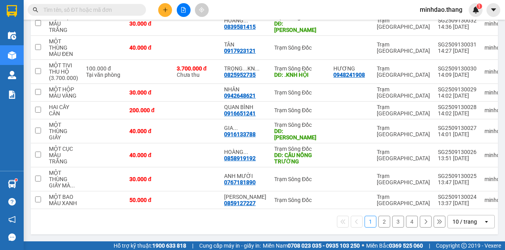
click at [447, 10] on button at bounding box center [451, 3] width 11 height 14
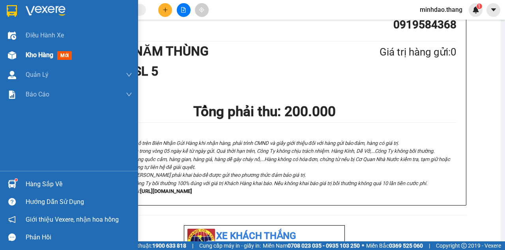
drag, startPoint x: 17, startPoint y: 61, endPoint x: 21, endPoint y: 53, distance: 8.3
click at [18, 56] on div at bounding box center [12, 56] width 14 height 14
click at [21, 53] on div "Kho hàng mới" at bounding box center [69, 55] width 138 height 20
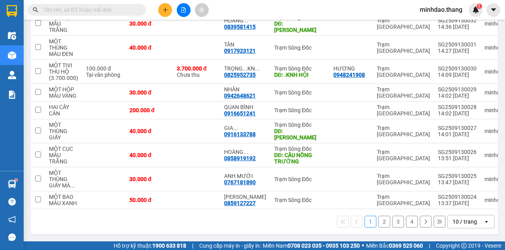
click at [40, 5] on input "checkbox" at bounding box center [38, 2] width 6 height 6
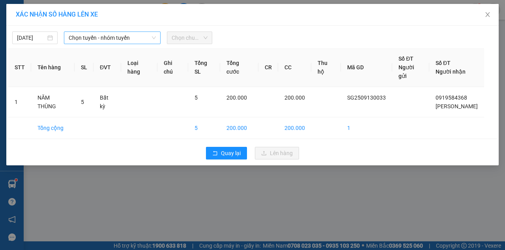
click at [110, 39] on span "Chọn tuyến - nhóm tuyến" at bounding box center [112, 38] width 87 height 12
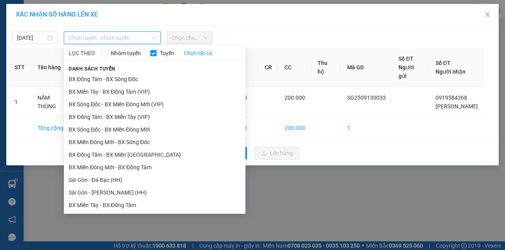
click at [96, 212] on li "BX Đồng Tâm - BX Miền Tây" at bounding box center [154, 218] width 181 height 13
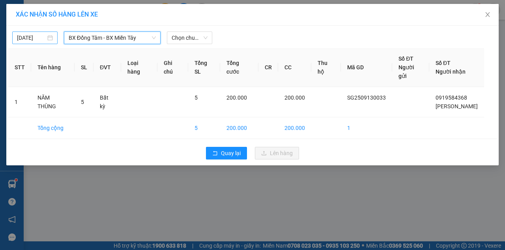
click at [34, 36] on input "[DATE]" at bounding box center [31, 38] width 29 height 9
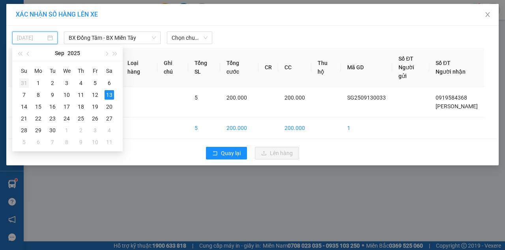
click at [25, 83] on div "31" at bounding box center [23, 82] width 9 height 9
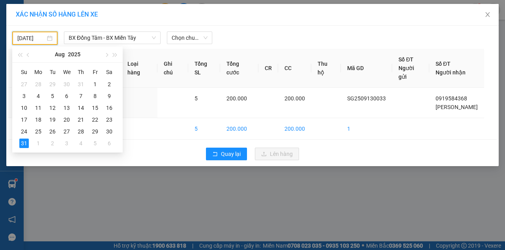
click at [34, 37] on input "[DATE]" at bounding box center [31, 38] width 28 height 9
click at [21, 85] on div "27" at bounding box center [23, 84] width 9 height 9
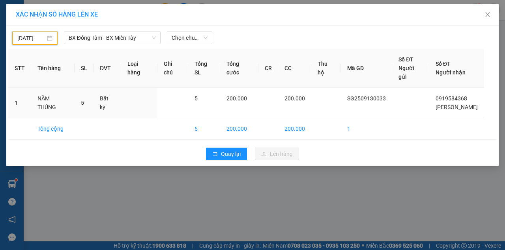
click at [33, 40] on input "[DATE]" at bounding box center [31, 38] width 28 height 9
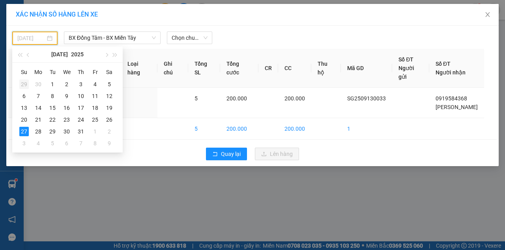
click at [24, 85] on div "29" at bounding box center [23, 84] width 9 height 9
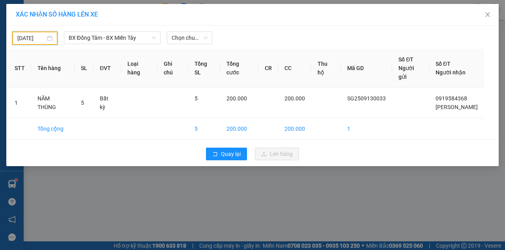
click at [26, 39] on input "[DATE]" at bounding box center [31, 38] width 28 height 9
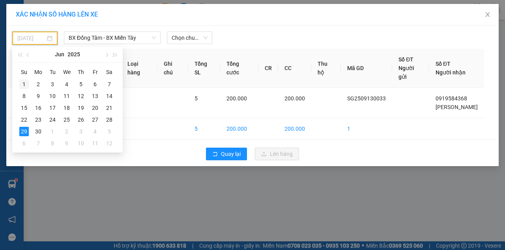
click at [24, 84] on div "1" at bounding box center [23, 84] width 9 height 9
type input "[DATE]"
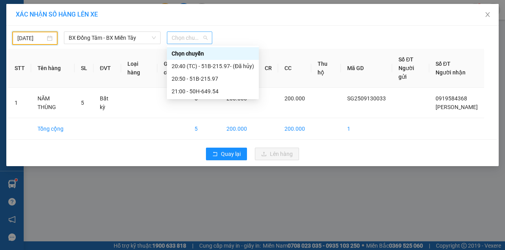
click at [185, 39] on span "Chọn chuyến" at bounding box center [190, 38] width 36 height 12
click at [192, 95] on div "21:00 - 50H-649.54" at bounding box center [213, 91] width 82 height 9
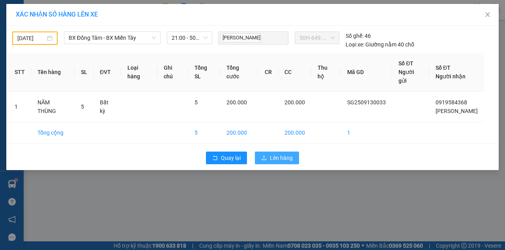
click at [284, 153] on button "Lên hàng" at bounding box center [277, 158] width 44 height 13
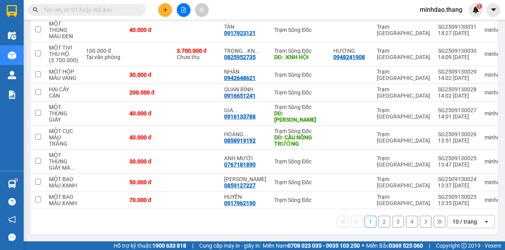
click at [173, 9] on div at bounding box center [183, 10] width 59 height 14
click at [165, 12] on icon "plus" at bounding box center [166, 10] width 6 height 6
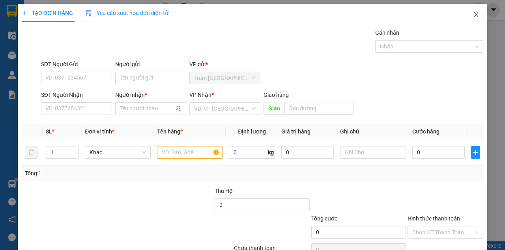
click at [473, 15] on icon "close" at bounding box center [476, 14] width 6 height 6
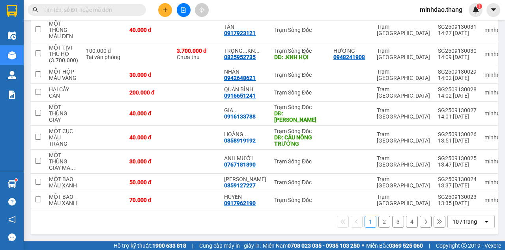
click at [105, 9] on input "text" at bounding box center [89, 10] width 93 height 9
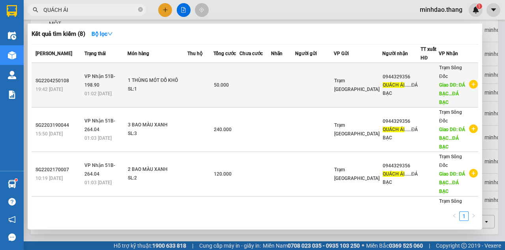
type input "QUÁCH ÁI"
click at [292, 88] on td at bounding box center [283, 85] width 24 height 45
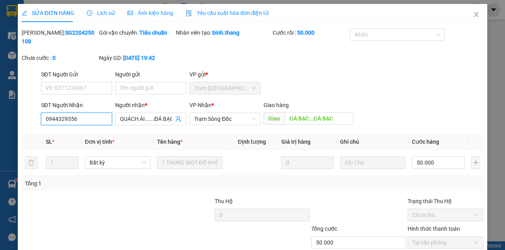
drag, startPoint x: 0, startPoint y: 110, endPoint x: 9, endPoint y: 107, distance: 9.0
click at [0, 109] on div "SỬA ĐƠN HÀNG Lịch sử Ảnh kiện hàng Yêu cầu xuất hóa đơn điện tử Total Paid Fee …" at bounding box center [252, 125] width 505 height 250
click at [476, 16] on span "Close" at bounding box center [476, 15] width 22 height 22
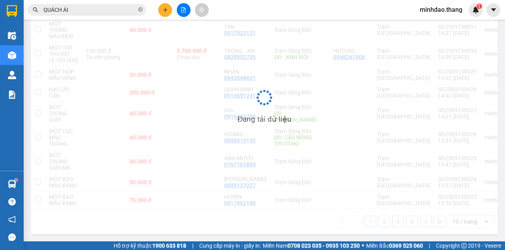
click at [167, 14] on button at bounding box center [165, 10] width 14 height 14
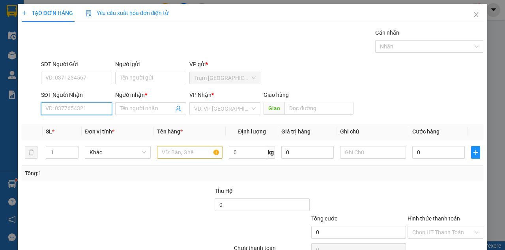
click at [86, 114] on input "SĐT Người Nhận" at bounding box center [76, 109] width 71 height 13
paste input "0944329356"
type input "0944329356"
click at [74, 124] on div "0944329356 - QUỐC ÁI..ĐÁ BẠC" at bounding box center [84, 124] width 79 height 9
type input "QUỐC ÁI..ĐÁ BẠC"
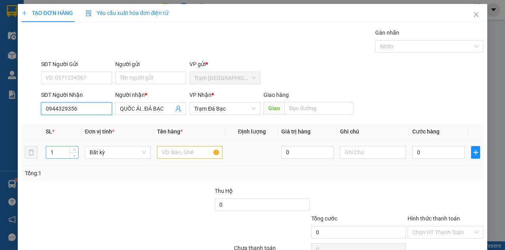
type input "0944329356"
click at [54, 153] on input "1" at bounding box center [62, 153] width 32 height 12
click at [159, 151] on input "text" at bounding box center [190, 152] width 66 height 13
click at [158, 154] on input "text" at bounding box center [190, 152] width 66 height 13
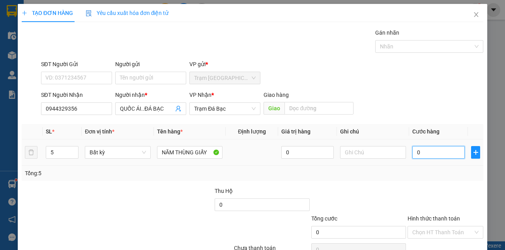
click at [428, 158] on input "0" at bounding box center [438, 152] width 52 height 13
drag, startPoint x: 412, startPoint y: 127, endPoint x: 389, endPoint y: 158, distance: 38.0
click at [412, 129] on span "Cước hàng" at bounding box center [425, 132] width 27 height 6
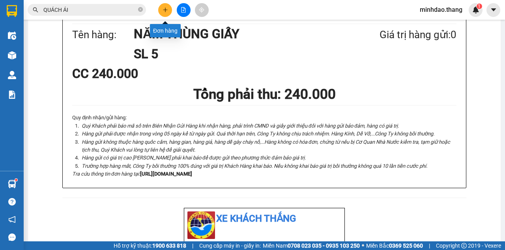
click at [163, 10] on icon "plus" at bounding box center [166, 10] width 6 height 6
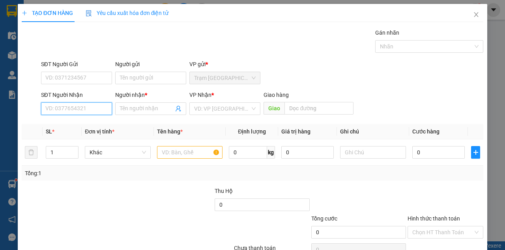
click at [70, 112] on input "SĐT Người Nhận" at bounding box center [76, 109] width 71 height 13
click at [70, 110] on input "SĐT Người Nhận" at bounding box center [76, 109] width 71 height 13
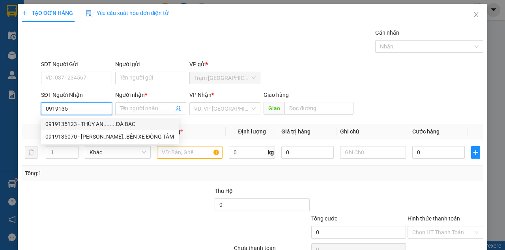
click at [88, 124] on div "0919135123 - THÚY AN........ĐÁ BẠC" at bounding box center [109, 124] width 129 height 9
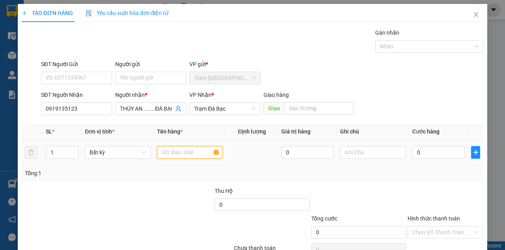
click at [177, 151] on input "text" at bounding box center [190, 152] width 66 height 13
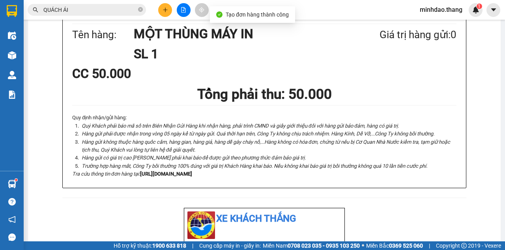
drag, startPoint x: 252, startPoint y: 29, endPoint x: 254, endPoint y: 41, distance: 12.5
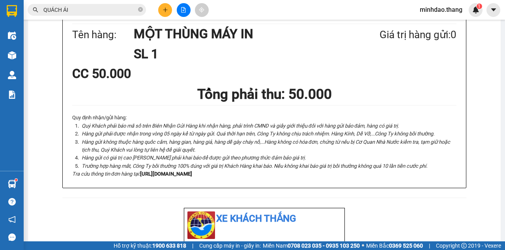
click at [166, 7] on icon "plus" at bounding box center [166, 10] width 6 height 6
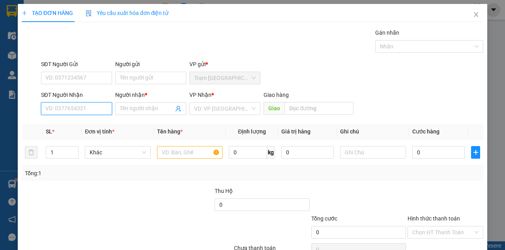
click at [84, 112] on input "SĐT Người Nhận" at bounding box center [76, 109] width 71 height 13
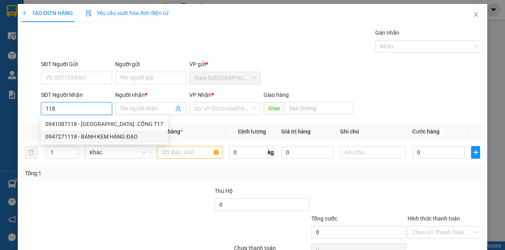
click at [88, 138] on div "0947271118 - BÁNH KEM HÀNG ĐẠO" at bounding box center [104, 137] width 118 height 9
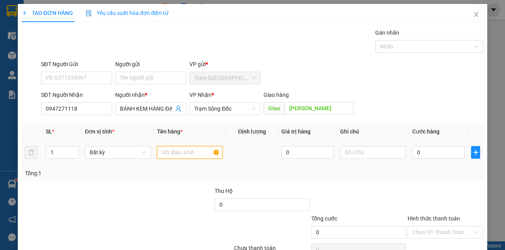
click at [173, 153] on input "text" at bounding box center [190, 152] width 66 height 13
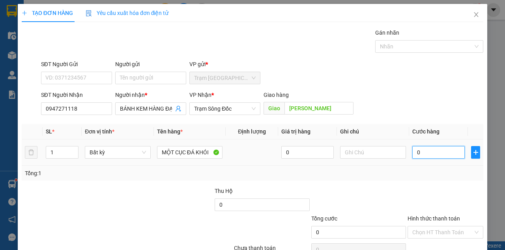
click at [456, 151] on input "0" at bounding box center [438, 152] width 52 height 13
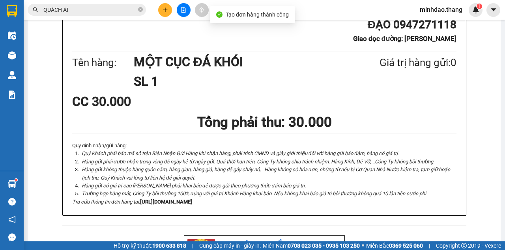
click at [181, 6] on button at bounding box center [184, 10] width 14 height 14
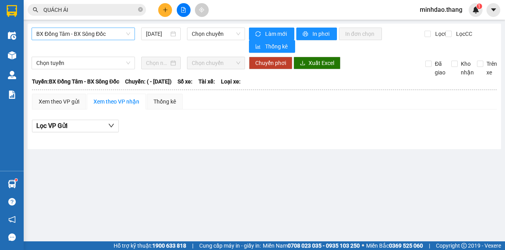
click at [104, 35] on span "BX Đồng Tâm - BX Sông Đốc" at bounding box center [83, 34] width 94 height 12
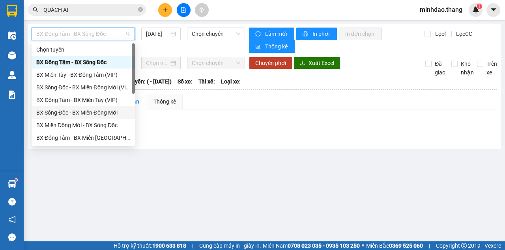
click at [104, 111] on div "BX Sông Đốc - BX Miền Đông Mới" at bounding box center [83, 112] width 94 height 9
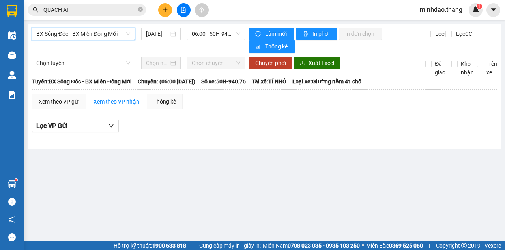
click at [213, 41] on div "BX Sông Đốc - BX Miền Đông Mới BX Sông Đốc - BX Miền Đông Mới [DATE] 06:00 - 50…" at bounding box center [138, 40] width 213 height 25
click at [217, 35] on span "06:00 - 50H-940.76" at bounding box center [216, 34] width 48 height 12
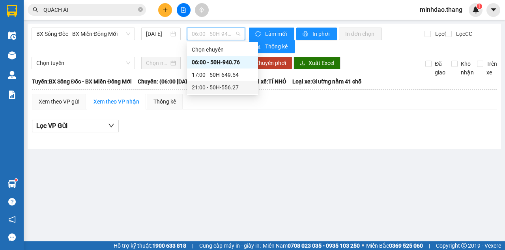
click at [209, 86] on div "21:00 - 50H-556.27" at bounding box center [223, 87] width 62 height 9
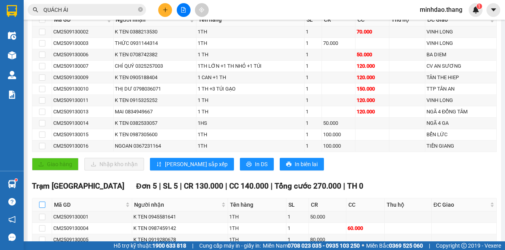
click at [43, 202] on input "checkbox" at bounding box center [42, 205] width 6 height 6
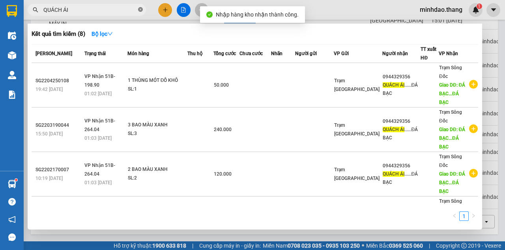
click at [140, 10] on icon "close-circle" at bounding box center [140, 9] width 5 height 5
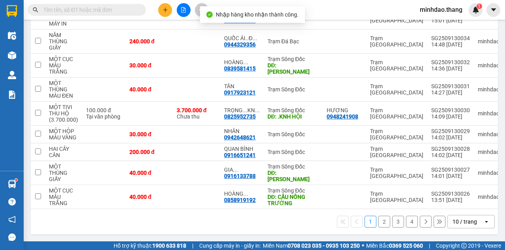
click at [127, 9] on input "text" at bounding box center [89, 10] width 93 height 9
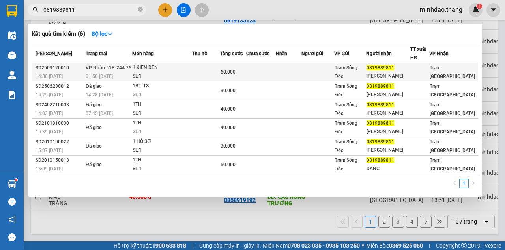
click at [245, 70] on div "60.000" at bounding box center [232, 72] width 25 height 9
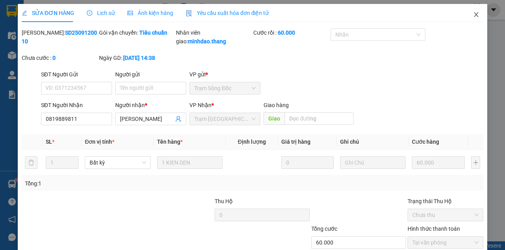
click at [469, 15] on span "Close" at bounding box center [476, 15] width 22 height 22
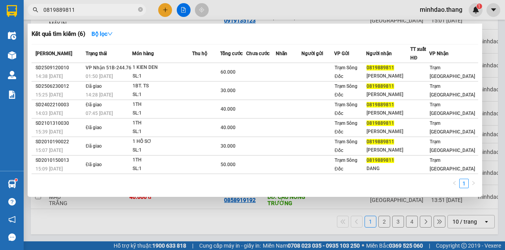
drag, startPoint x: 142, startPoint y: 11, endPoint x: 128, endPoint y: 10, distance: 13.8
click at [141, 11] on icon "close-circle" at bounding box center [140, 9] width 5 height 5
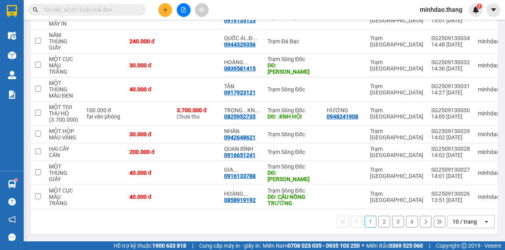
click at [123, 9] on input "text" at bounding box center [89, 10] width 93 height 9
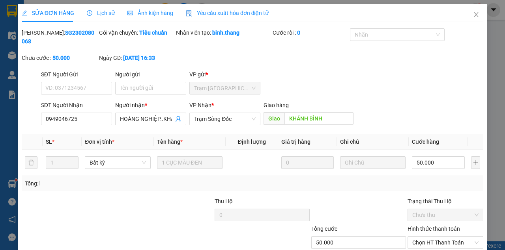
drag, startPoint x: 85, startPoint y: 126, endPoint x: 0, endPoint y: 122, distance: 85.3
click at [0, 122] on div "SỬA ĐƠN HÀNG Lịch sử Ảnh kiện hàng Yêu cầu xuất hóa đơn điện tử Total Paid Fee …" at bounding box center [252, 125] width 505 height 250
click at [81, 124] on input "0949046725" at bounding box center [76, 119] width 71 height 13
click at [80, 124] on input "0949046725" at bounding box center [76, 119] width 71 height 13
click at [473, 16] on icon "close" at bounding box center [476, 14] width 6 height 6
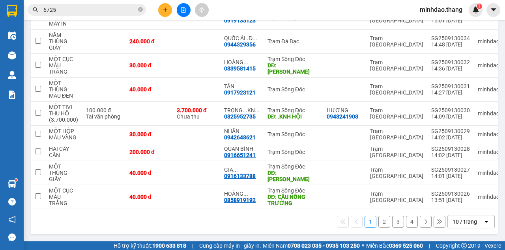
drag, startPoint x: 141, startPoint y: 9, endPoint x: 132, endPoint y: 11, distance: 9.3
click at [140, 9] on icon "close-circle" at bounding box center [140, 9] width 5 height 5
click at [128, 11] on input "text" at bounding box center [89, 10] width 93 height 9
paste input "0949046725"
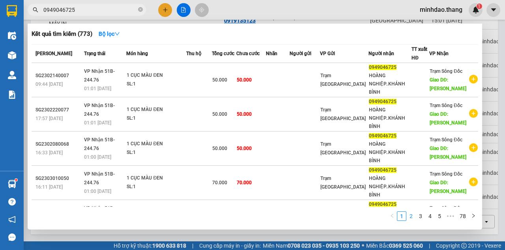
click at [413, 219] on link "2" at bounding box center [411, 216] width 9 height 9
click at [421, 217] on link "3" at bounding box center [420, 216] width 9 height 9
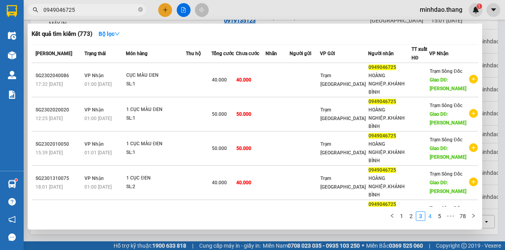
click at [432, 217] on link "4" at bounding box center [430, 216] width 9 height 9
click at [429, 217] on link "5" at bounding box center [430, 216] width 9 height 9
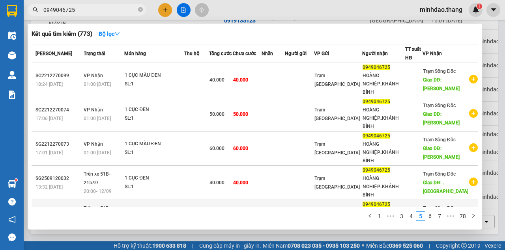
click at [285, 200] on td at bounding box center [273, 217] width 23 height 34
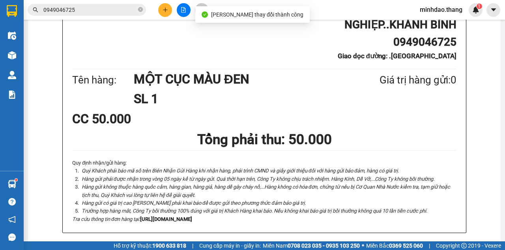
drag, startPoint x: 275, startPoint y: 51, endPoint x: 269, endPoint y: 47, distance: 7.9
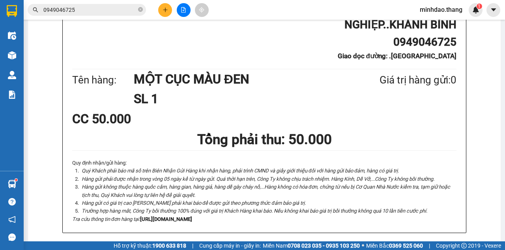
click at [161, 9] on button at bounding box center [165, 10] width 14 height 14
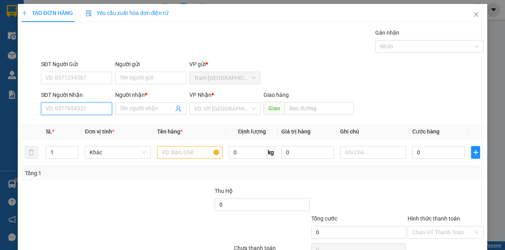
click at [82, 110] on input "SĐT Người Nhận" at bounding box center [76, 109] width 71 height 13
drag, startPoint x: 82, startPoint y: 110, endPoint x: 75, endPoint y: 106, distance: 8.2
click at [79, 108] on input "SĐT Người Nhận" at bounding box center [76, 109] width 71 height 13
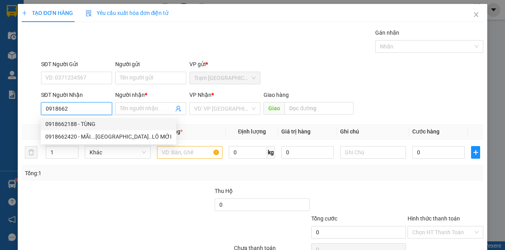
click at [69, 123] on div "0918662188 - TÙNG" at bounding box center [108, 124] width 126 height 9
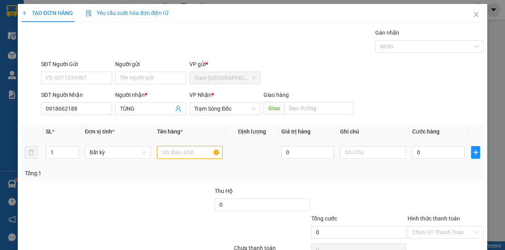
click at [170, 152] on input "text" at bounding box center [190, 152] width 66 height 13
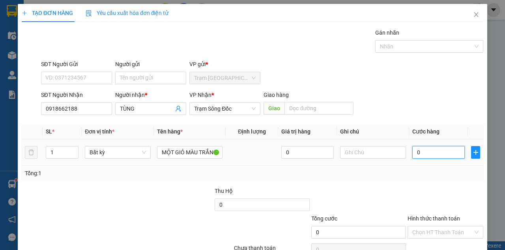
click at [422, 151] on input "0" at bounding box center [438, 152] width 52 height 13
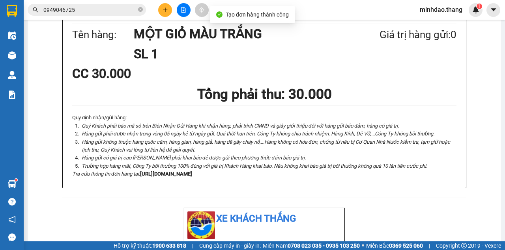
click at [170, 14] on button at bounding box center [165, 10] width 14 height 14
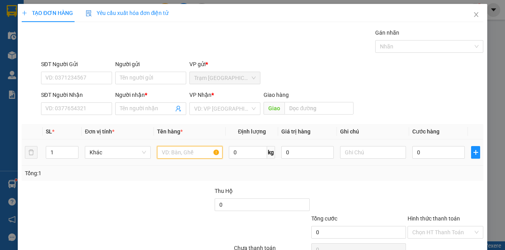
click at [169, 151] on input "text" at bounding box center [190, 152] width 66 height 13
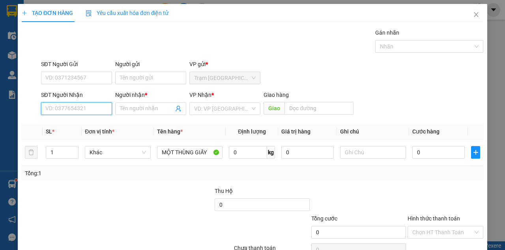
click at [62, 107] on input "SĐT Người Nhận" at bounding box center [76, 109] width 71 height 13
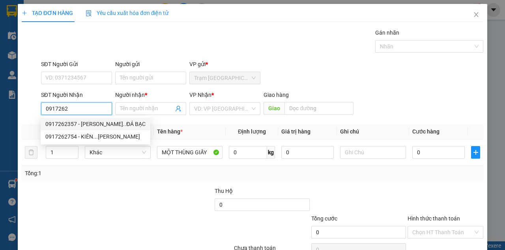
click at [79, 126] on div "0917262357 - [PERSON_NAME]..ĐÁ BẠC" at bounding box center [95, 124] width 100 height 9
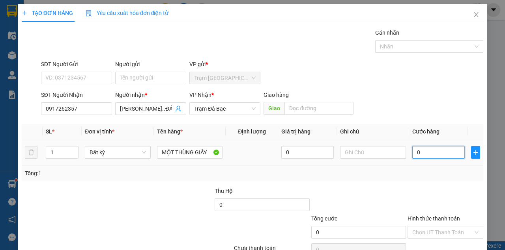
click at [420, 155] on input "0" at bounding box center [438, 152] width 52 height 13
drag, startPoint x: 445, startPoint y: 230, endPoint x: 434, endPoint y: 226, distance: 11.5
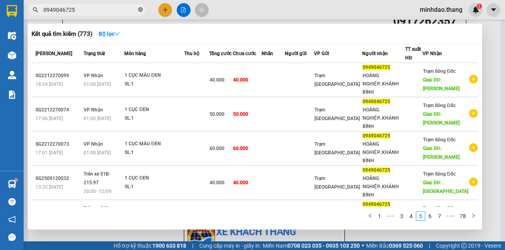
click at [141, 10] on icon "close-circle" at bounding box center [140, 9] width 5 height 5
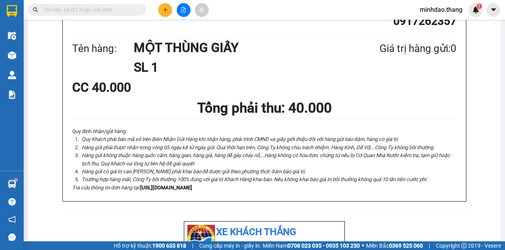
click at [114, 10] on input "text" at bounding box center [89, 10] width 93 height 9
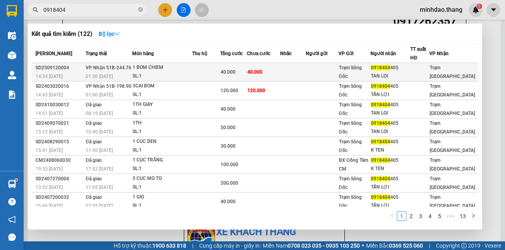
click at [257, 73] on span "40.000" at bounding box center [254, 72] width 15 height 6
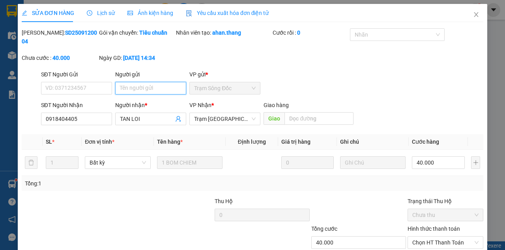
click at [147, 87] on input "Người gửi" at bounding box center [150, 88] width 71 height 13
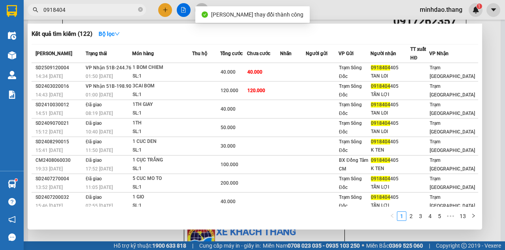
click at [120, 7] on input "0918404" at bounding box center [89, 10] width 93 height 9
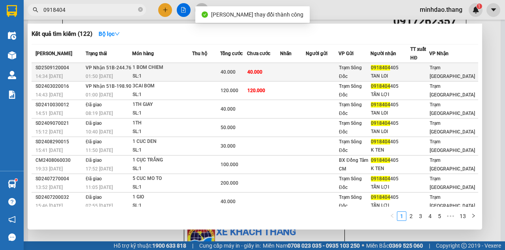
click at [280, 70] on td "40.000" at bounding box center [263, 72] width 33 height 19
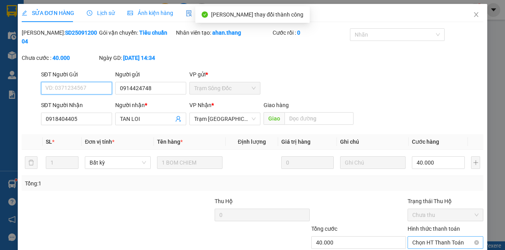
drag, startPoint x: 432, startPoint y: 192, endPoint x: 428, endPoint y: 197, distance: 6.6
click at [431, 237] on span "Chọn HT Thanh Toán" at bounding box center [445, 243] width 66 height 12
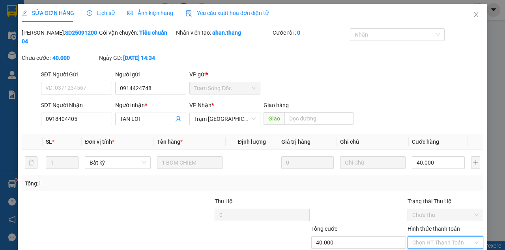
drag, startPoint x: 421, startPoint y: 208, endPoint x: 414, endPoint y: 213, distance: 8.2
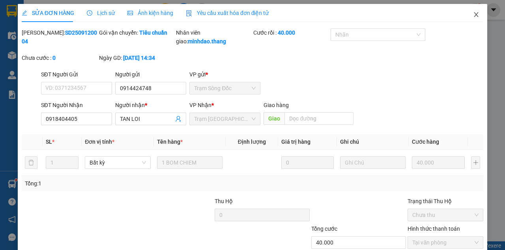
click button "Close" at bounding box center [476, 15] width 22 height 22
click at [474, 16] on icon "close" at bounding box center [476, 14] width 4 height 5
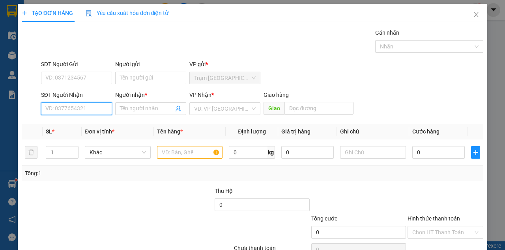
click at [96, 108] on input "SĐT Người Nhận" at bounding box center [76, 109] width 71 height 13
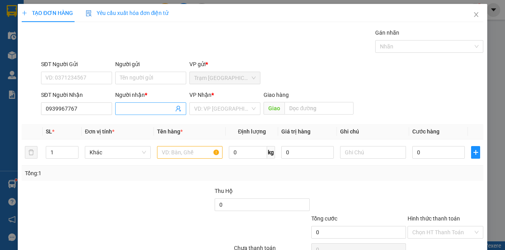
click at [132, 108] on input "Người nhận *" at bounding box center [147, 109] width 54 height 9
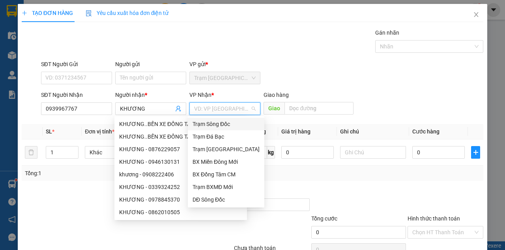
click at [211, 110] on input "search" at bounding box center [222, 109] width 56 height 12
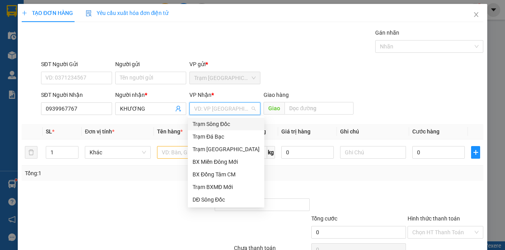
click at [213, 125] on div "Trạm Sông Đốc" at bounding box center [225, 124] width 67 height 9
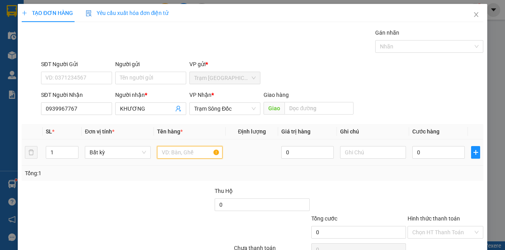
click at [173, 156] on input "text" at bounding box center [190, 152] width 66 height 13
click at [172, 156] on input "text" at bounding box center [190, 152] width 66 height 13
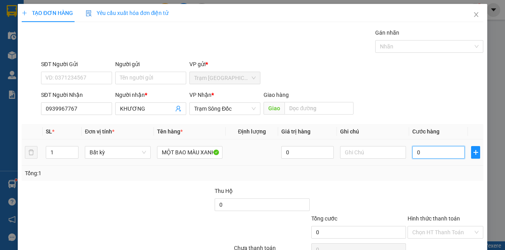
click at [426, 153] on input "0" at bounding box center [438, 152] width 52 height 13
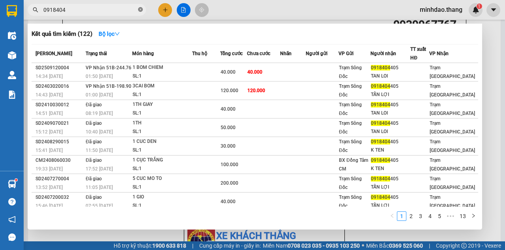
click at [138, 11] on icon "close-circle" at bounding box center [140, 9] width 5 height 5
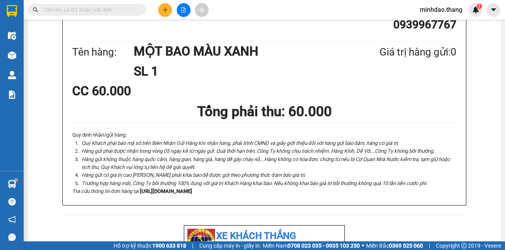
drag, startPoint x: 116, startPoint y: 12, endPoint x: 148, endPoint y: 12, distance: 32.3
click at [121, 12] on input "text" at bounding box center [89, 10] width 93 height 9
click at [156, 10] on div at bounding box center [183, 10] width 59 height 14
click at [159, 10] on button at bounding box center [165, 10] width 14 height 14
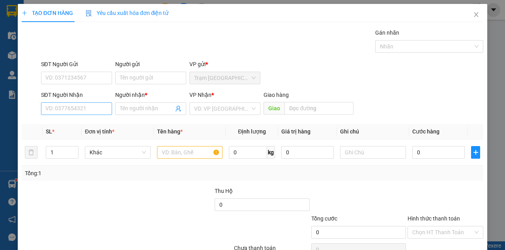
drag, startPoint x: 65, startPoint y: 118, endPoint x: 66, endPoint y: 109, distance: 8.7
click at [65, 110] on div "SĐT Người Nhận VD: 0377654321" at bounding box center [76, 105] width 71 height 28
click at [66, 109] on input "SĐT Người Nhận" at bounding box center [76, 109] width 71 height 13
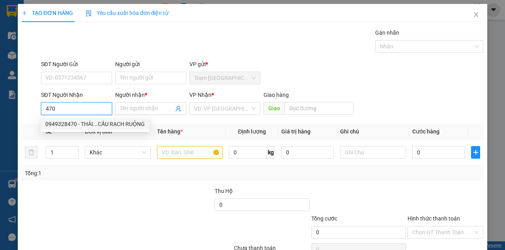
drag, startPoint x: 74, startPoint y: 126, endPoint x: 92, endPoint y: 132, distance: 19.1
click at [75, 126] on div "0949328470 - THÁI...CẦU RẠCH RUỘNG" at bounding box center [94, 124] width 99 height 9
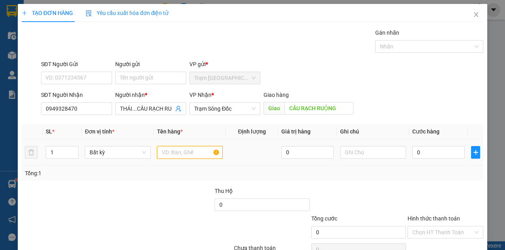
click at [163, 151] on input "text" at bounding box center [190, 152] width 66 height 13
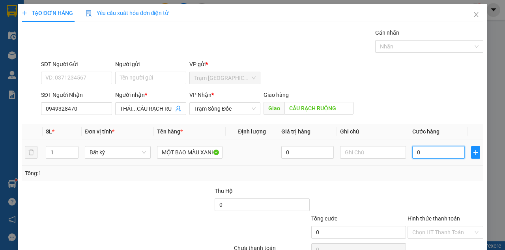
click at [428, 149] on input "0" at bounding box center [438, 152] width 52 height 13
click at [435, 227] on input "Hình thức thanh toán" at bounding box center [442, 233] width 61 height 12
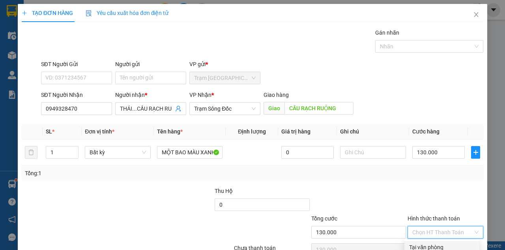
click at [437, 243] on div "Tại văn phòng" at bounding box center [441, 247] width 65 height 9
click at [437, 236] on div "TẠO ĐƠN HÀNG Yêu cầu xuất hóa đơn điện tử Transit Pickup Surcharge Ids Transit …" at bounding box center [252, 143] width 469 height 278
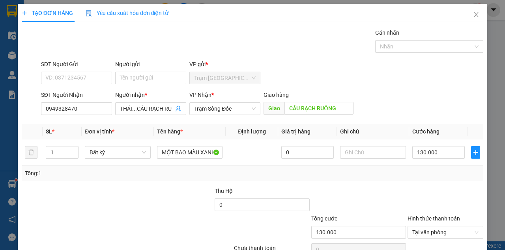
click at [437, 235] on div "TẠO ĐƠN HÀNG Yêu cầu xuất hóa đơn điện tử Transit Pickup Surcharge Ids Transit …" at bounding box center [252, 143] width 469 height 278
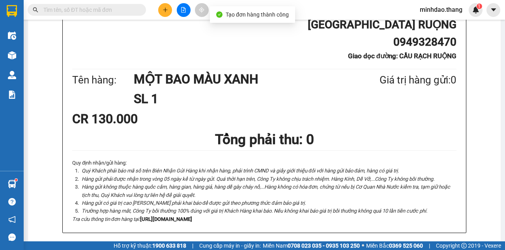
click at [163, 10] on button at bounding box center [165, 10] width 14 height 14
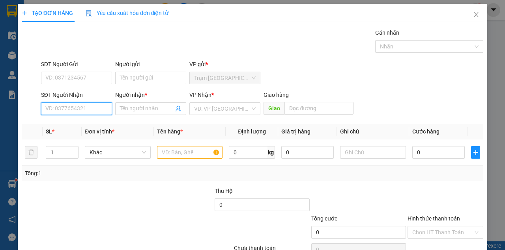
click at [81, 104] on input "SĐT Người Nhận" at bounding box center [76, 109] width 71 height 13
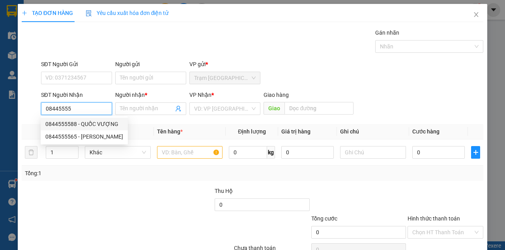
drag, startPoint x: 77, startPoint y: 122, endPoint x: 82, endPoint y: 127, distance: 6.7
click at [77, 123] on div "0844555588 - QUỐC VƯỢNG" at bounding box center [84, 124] width 78 height 9
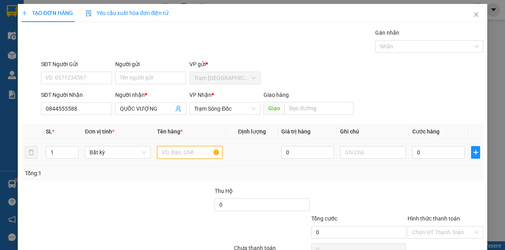
click at [172, 156] on input "text" at bounding box center [190, 152] width 66 height 13
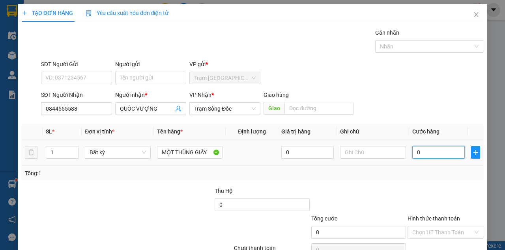
click at [435, 154] on input "0" at bounding box center [438, 152] width 52 height 13
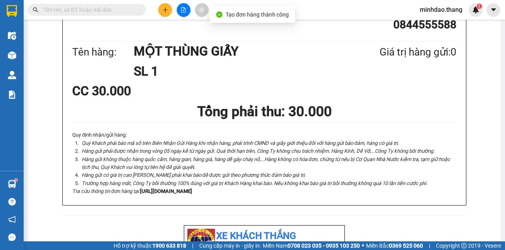
click at [122, 9] on input "text" at bounding box center [89, 10] width 93 height 9
drag, startPoint x: 122, startPoint y: 9, endPoint x: 116, endPoint y: 9, distance: 6.3
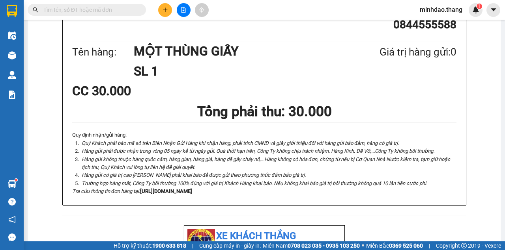
click at [121, 7] on input "text" at bounding box center [89, 10] width 93 height 9
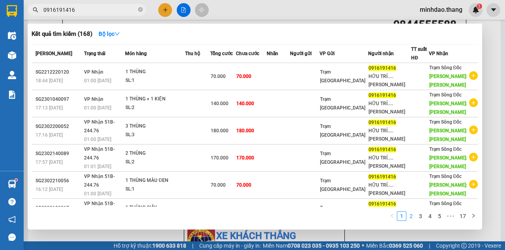
click at [412, 216] on link "2" at bounding box center [411, 216] width 9 height 9
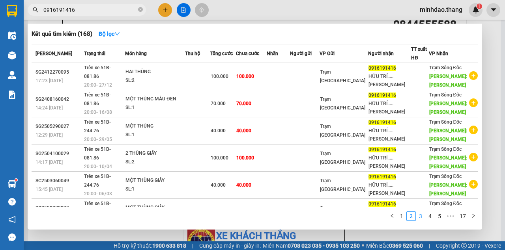
click at [418, 218] on link "3" at bounding box center [420, 216] width 9 height 9
drag, startPoint x: 95, startPoint y: 11, endPoint x: 41, endPoint y: 9, distance: 53.7
click at [41, 9] on span "0916191416" at bounding box center [87, 10] width 118 height 12
click at [163, 12] on div at bounding box center [252, 125] width 505 height 250
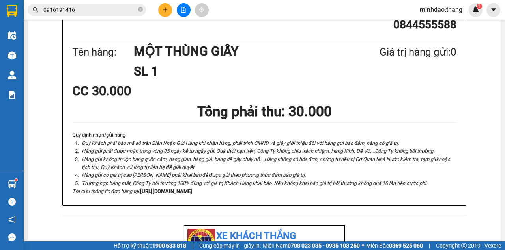
click at [163, 12] on icon "plus" at bounding box center [166, 10] width 6 height 6
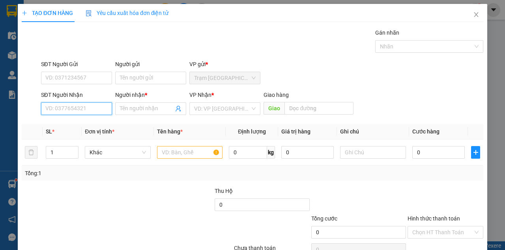
click at [74, 112] on input "SĐT Người Nhận" at bounding box center [76, 109] width 71 height 13
paste input "0916191416"
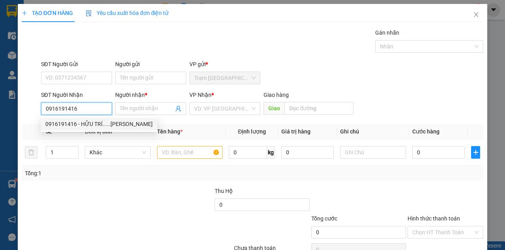
click at [72, 124] on div "0916191416 - HỮU TRÍ.....[PERSON_NAME]" at bounding box center [98, 124] width 107 height 9
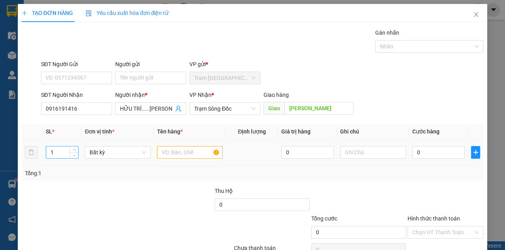
click at [53, 152] on input "1" at bounding box center [62, 153] width 32 height 12
click at [177, 153] on input "text" at bounding box center [190, 152] width 66 height 13
click at [447, 159] on div "0" at bounding box center [438, 153] width 52 height 16
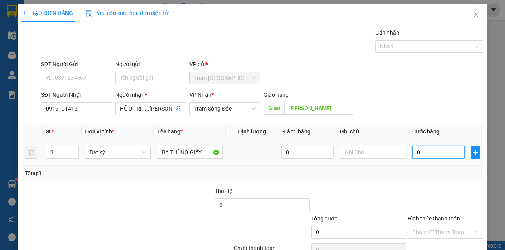
click at [447, 155] on input "0" at bounding box center [438, 152] width 52 height 13
click at [445, 218] on div "Transit Pickup Surcharge Ids Transit Deliver Surcharge Ids Transit Deliver Surc…" at bounding box center [252, 152] width 461 height 248
click at [445, 221] on div "Transit Pickup Surcharge Ids Transit Deliver Surcharge Ids Transit Deliver Surc…" at bounding box center [252, 152] width 461 height 248
click at [445, 222] on div "Transit Pickup Surcharge Ids Transit Deliver Surcharge Ids Transit Deliver Surc…" at bounding box center [252, 152] width 461 height 248
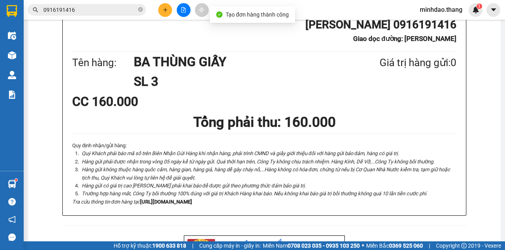
drag, startPoint x: 389, startPoint y: 217, endPoint x: 389, endPoint y: 213, distance: 4.3
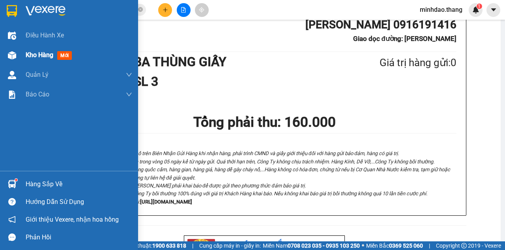
click at [29, 58] on span "Kho hàng" at bounding box center [40, 54] width 28 height 7
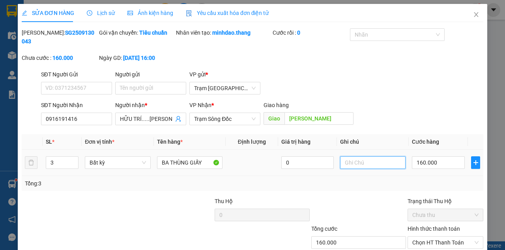
click at [350, 164] on input "text" at bounding box center [372, 163] width 65 height 13
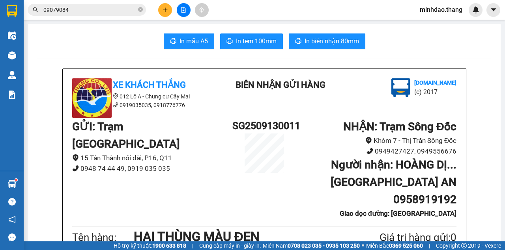
scroll to position [263, 0]
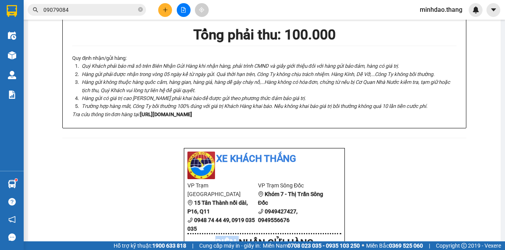
click at [164, 8] on icon "plus" at bounding box center [166, 10] width 6 height 6
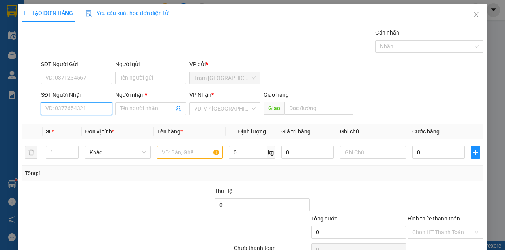
click at [88, 105] on input "SĐT Người Nhận" at bounding box center [76, 109] width 71 height 13
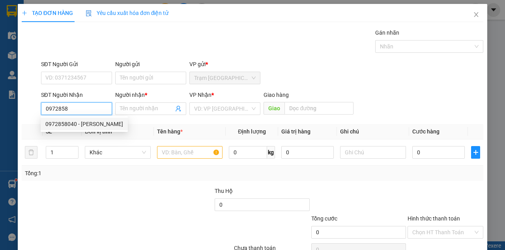
click at [80, 123] on div "0972858040 - KIM CƯƠNG" at bounding box center [84, 124] width 78 height 9
type input "0972858040"
type input "[PERSON_NAME]"
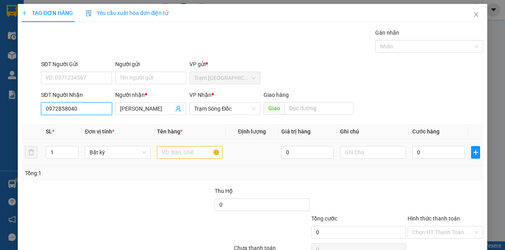
type input "0972858040"
click at [161, 151] on input "text" at bounding box center [190, 152] width 66 height 13
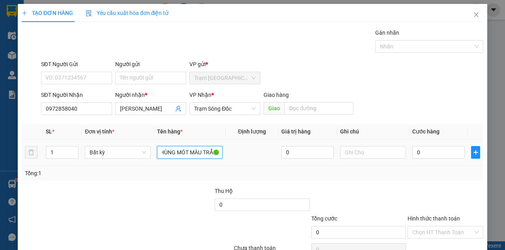
scroll to position [0, 24]
type input "MỘT THÙNG MÓT MÀU TRẮNG"
click at [438, 156] on input "0" at bounding box center [438, 152] width 52 height 13
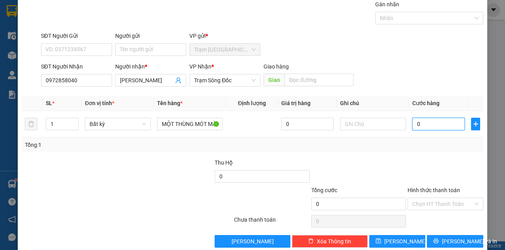
scroll to position [40, 0]
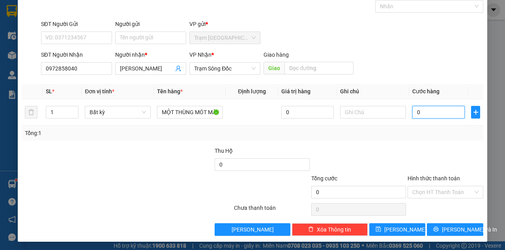
type input "4"
type input "40"
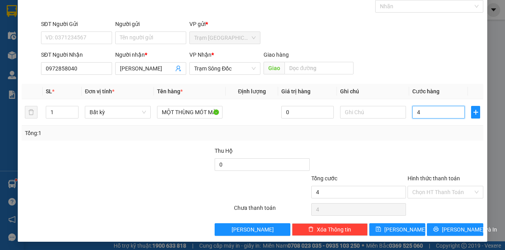
type input "40"
type input "40.000"
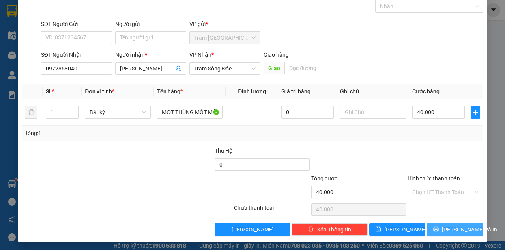
click at [435, 224] on button "[PERSON_NAME] và In" at bounding box center [455, 230] width 56 height 13
click at [427, 224] on button "[PERSON_NAME] và In" at bounding box center [455, 230] width 56 height 13
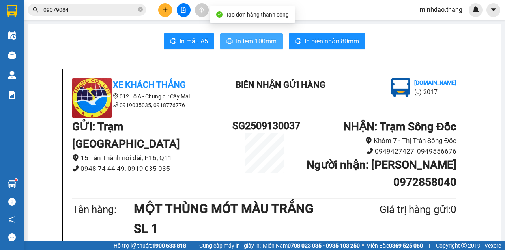
click at [263, 41] on span "In tem 100mm" at bounding box center [256, 41] width 41 height 10
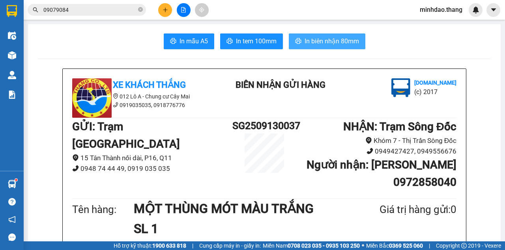
click at [333, 43] on span "In biên nhận 80mm" at bounding box center [332, 41] width 54 height 10
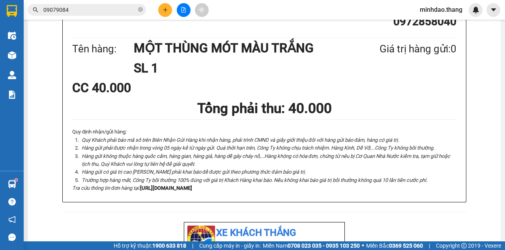
scroll to position [237, 0]
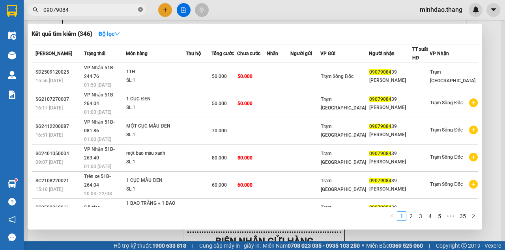
click at [142, 11] on icon "close-circle" at bounding box center [140, 9] width 5 height 5
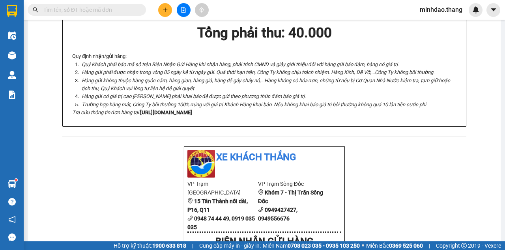
drag, startPoint x: 127, startPoint y: 11, endPoint x: 118, endPoint y: 4, distance: 11.5
click at [125, 7] on input "text" at bounding box center [89, 10] width 93 height 9
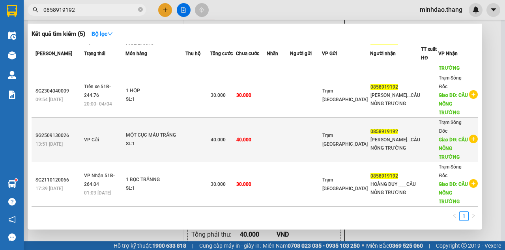
scroll to position [82, 0]
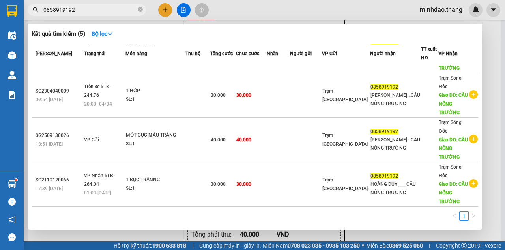
type input "0858919192"
click at [278, 9] on div at bounding box center [252, 125] width 505 height 250
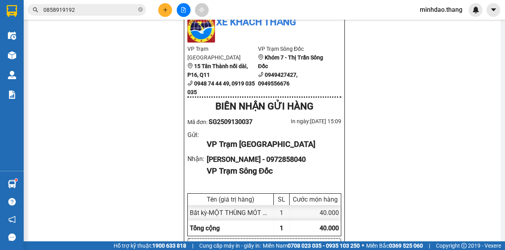
scroll to position [342, 0]
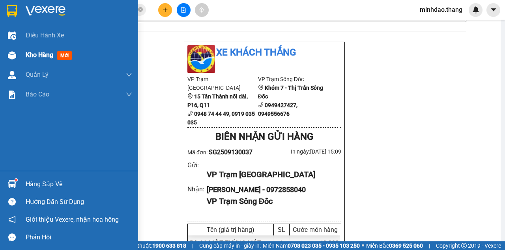
click at [21, 57] on div "Kho hàng mới" at bounding box center [69, 55] width 138 height 20
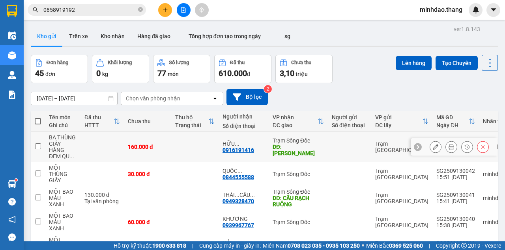
click at [39, 145] on input "checkbox" at bounding box center [38, 147] width 6 height 6
checkbox input "true"
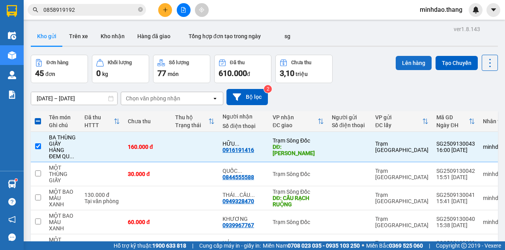
click at [414, 67] on button "Lên hàng" at bounding box center [414, 63] width 36 height 14
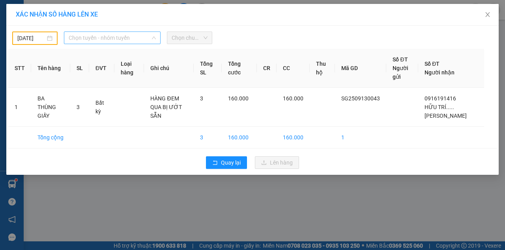
click at [106, 35] on span "Chọn tuyến - nhóm tuyến" at bounding box center [112, 38] width 87 height 12
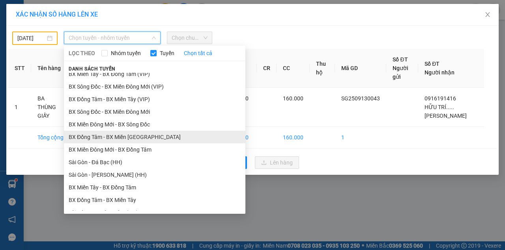
scroll to position [26, 0]
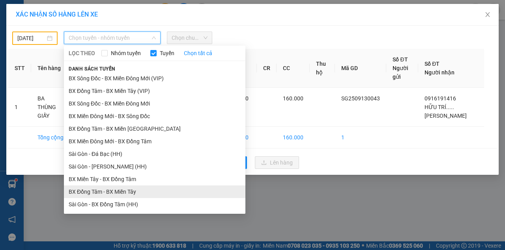
click at [103, 191] on li "BX Đồng Tâm - BX Miền Tây" at bounding box center [154, 192] width 181 height 13
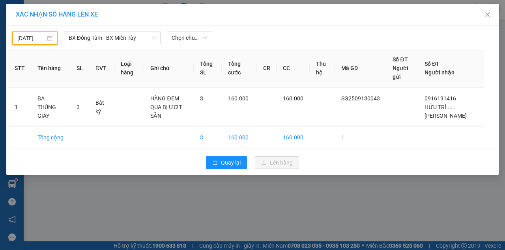
click at [37, 39] on input "[DATE]" at bounding box center [31, 38] width 28 height 9
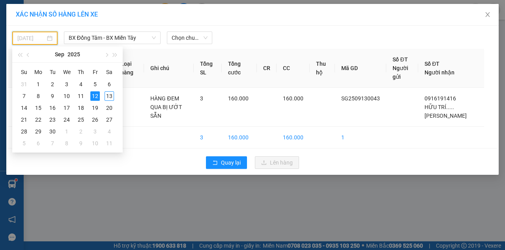
click at [28, 86] on div "31" at bounding box center [23, 84] width 9 height 9
click at [34, 38] on input "[DATE]" at bounding box center [31, 38] width 28 height 9
click at [24, 84] on div "27" at bounding box center [23, 84] width 9 height 9
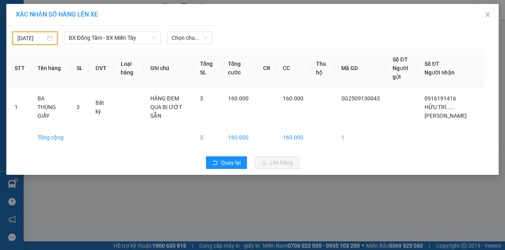
click at [32, 40] on input "[DATE]" at bounding box center [31, 38] width 28 height 9
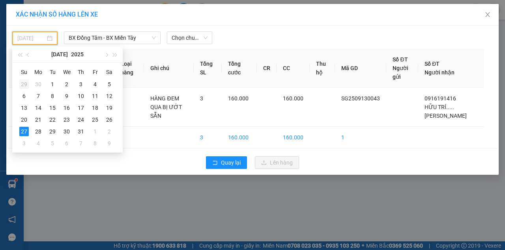
click at [23, 83] on div "29" at bounding box center [23, 84] width 9 height 9
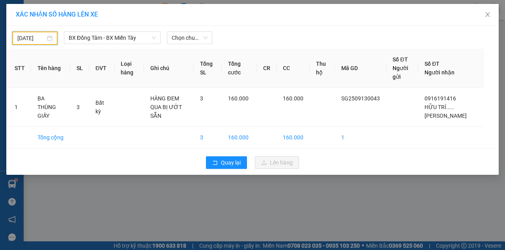
drag, startPoint x: 28, startPoint y: 39, endPoint x: 24, endPoint y: 56, distance: 17.8
click at [28, 39] on input "[DATE]" at bounding box center [31, 38] width 28 height 9
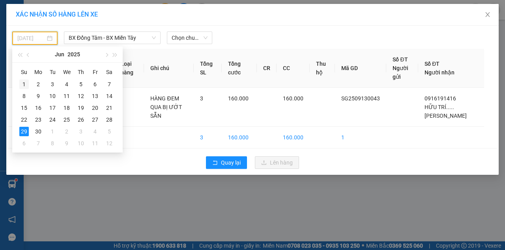
click at [24, 86] on div "1" at bounding box center [23, 84] width 9 height 9
type input "[DATE]"
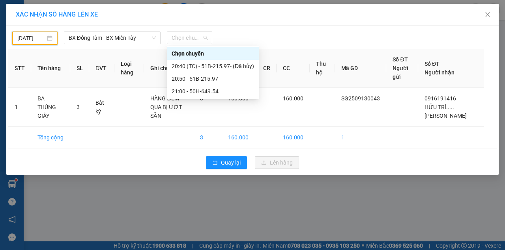
drag, startPoint x: 175, startPoint y: 40, endPoint x: 181, endPoint y: 57, distance: 18.2
click at [175, 41] on span "Chọn chuyến" at bounding box center [190, 38] width 36 height 12
click at [184, 91] on div "21:00 - 50H-649.54" at bounding box center [213, 91] width 82 height 9
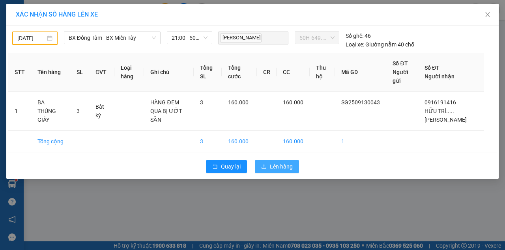
click at [285, 163] on span "Lên hàng" at bounding box center [281, 167] width 23 height 9
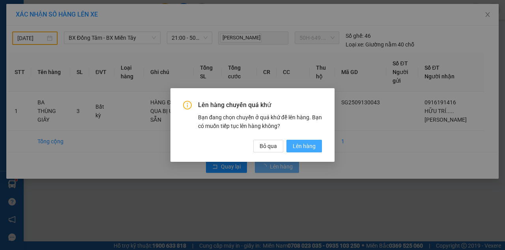
click at [301, 148] on span "Lên hàng" at bounding box center [304, 146] width 23 height 9
